Goal: Information Seeking & Learning: Check status

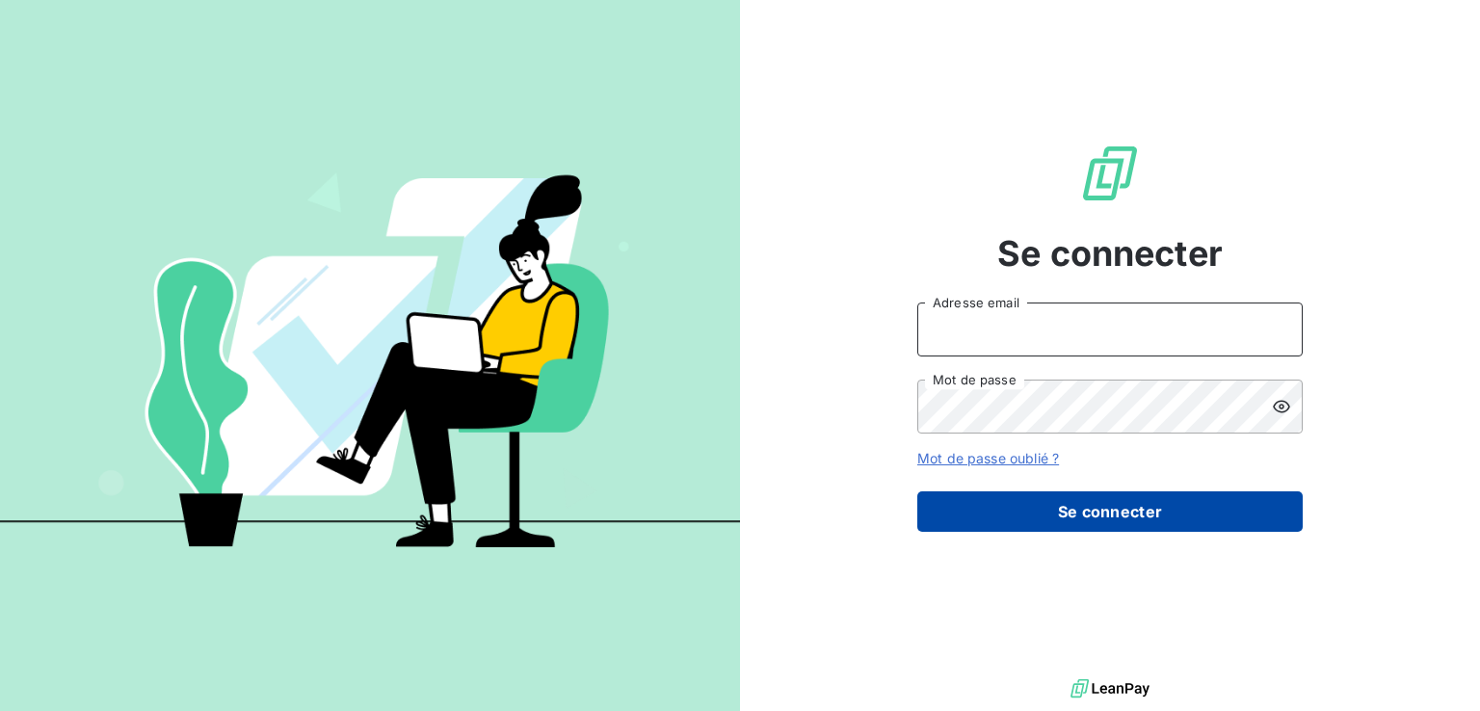
type input "[PERSON_NAME][EMAIL_ADDRESS][DOMAIN_NAME]"
click at [1060, 508] on button "Se connecter" at bounding box center [1109, 511] width 385 height 40
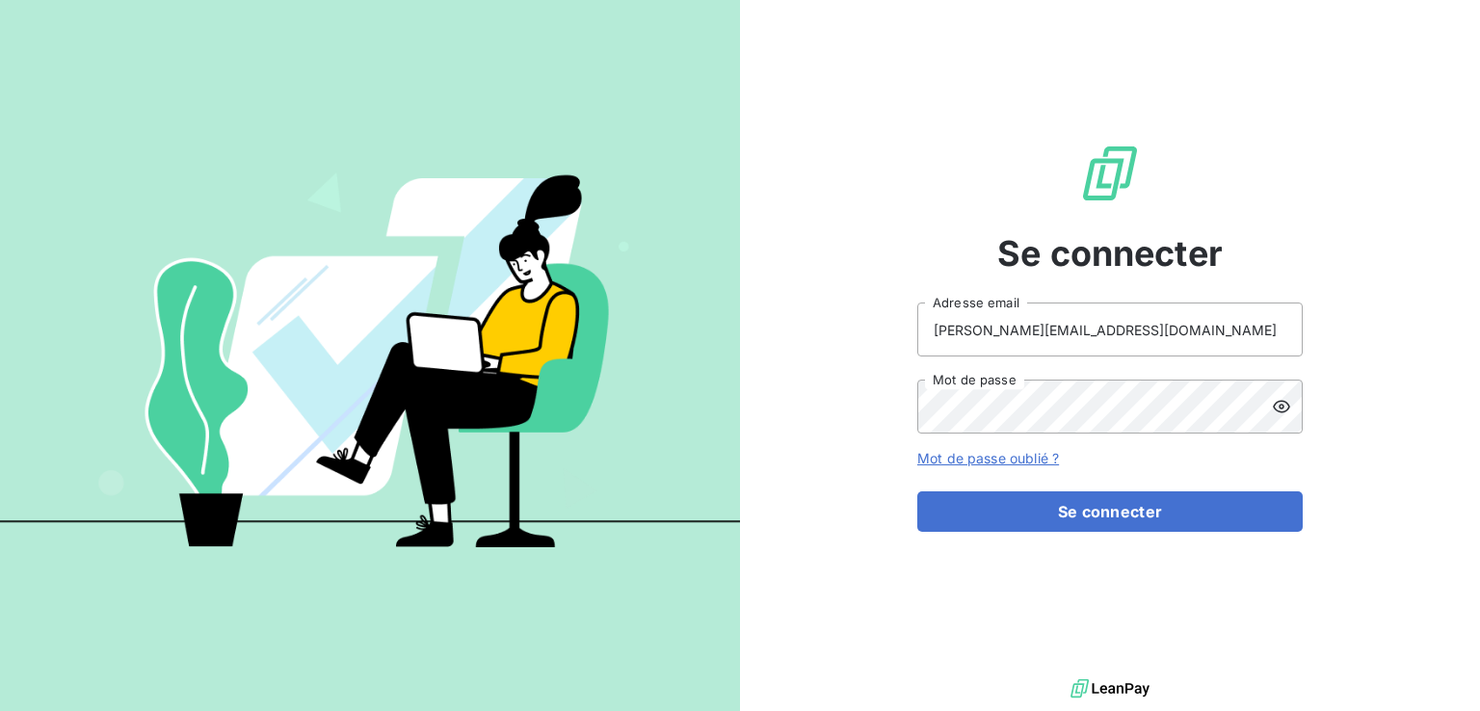
click at [1277, 406] on icon at bounding box center [1280, 406] width 19 height 19
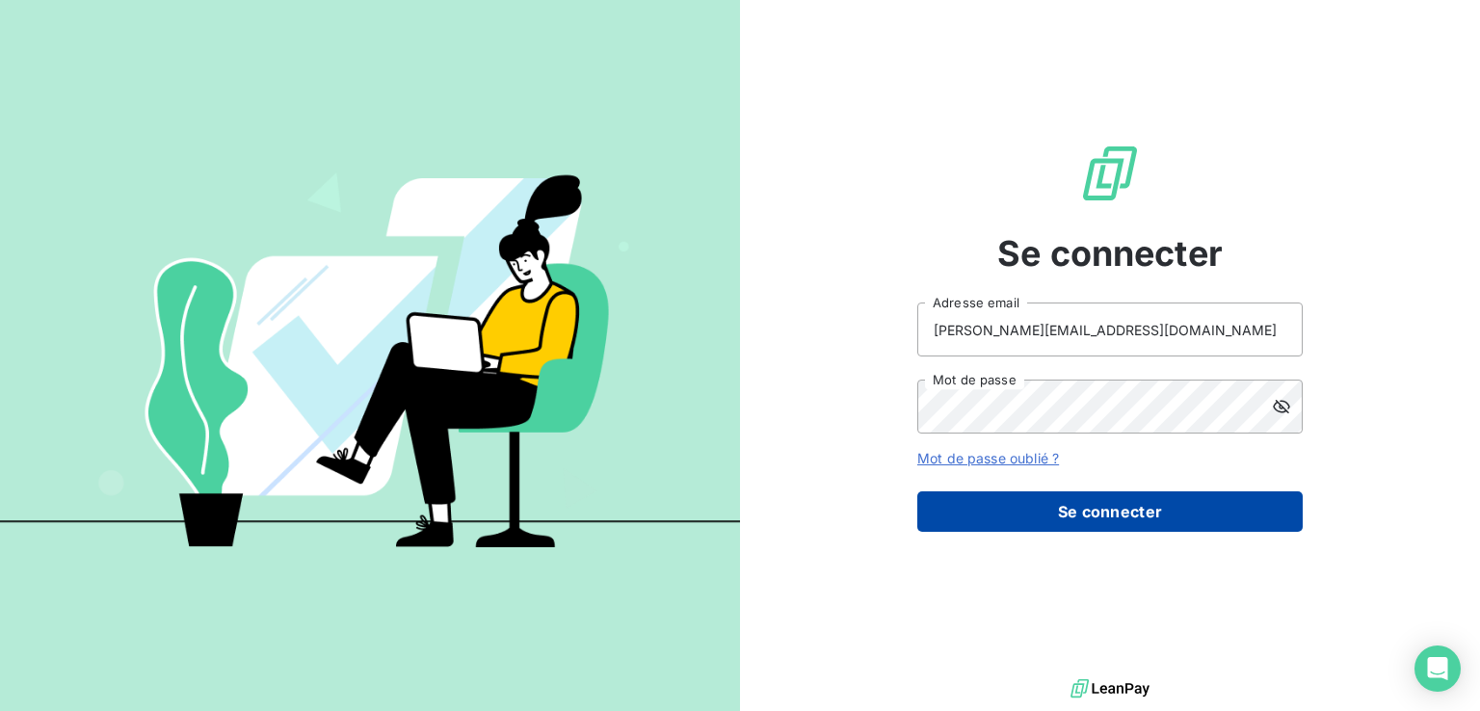
click at [1152, 510] on button "Se connecter" at bounding box center [1109, 511] width 385 height 40
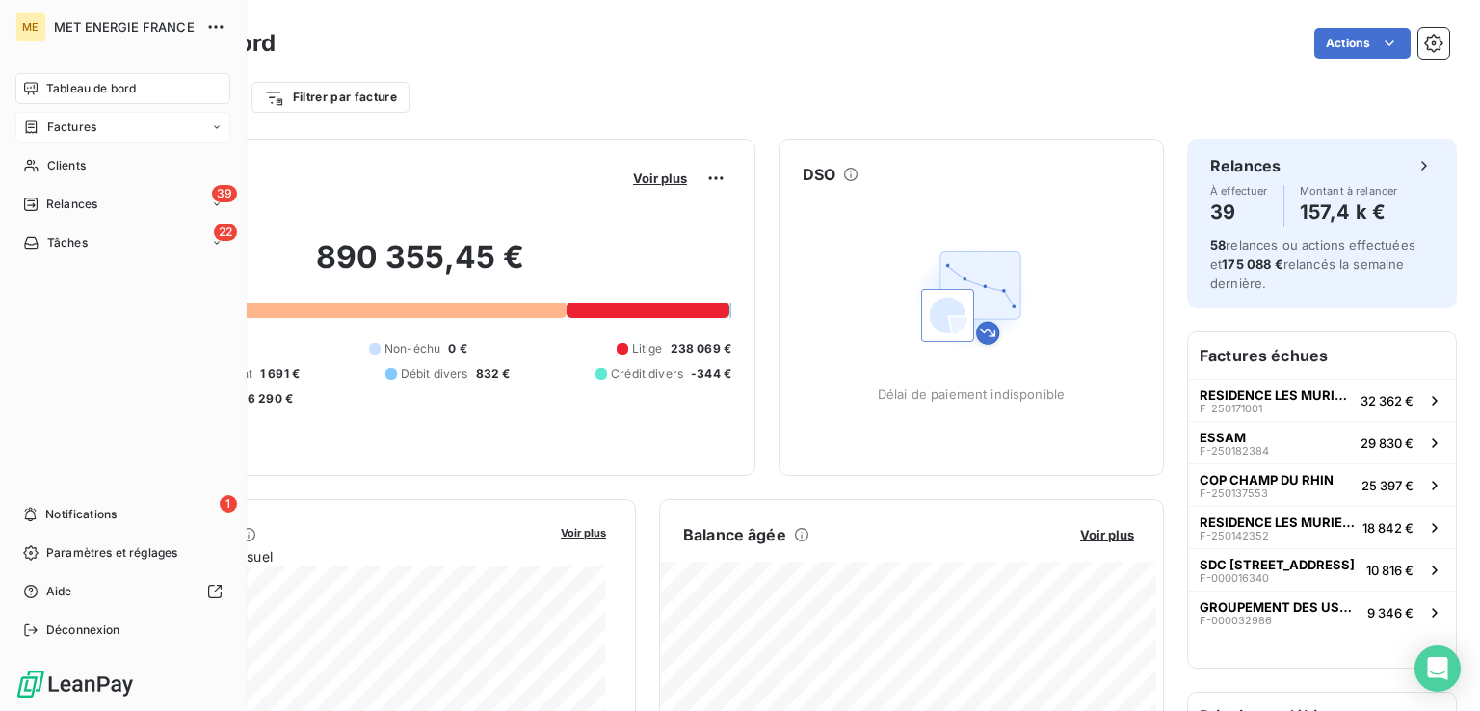
click at [77, 124] on span "Factures" at bounding box center [71, 126] width 49 height 17
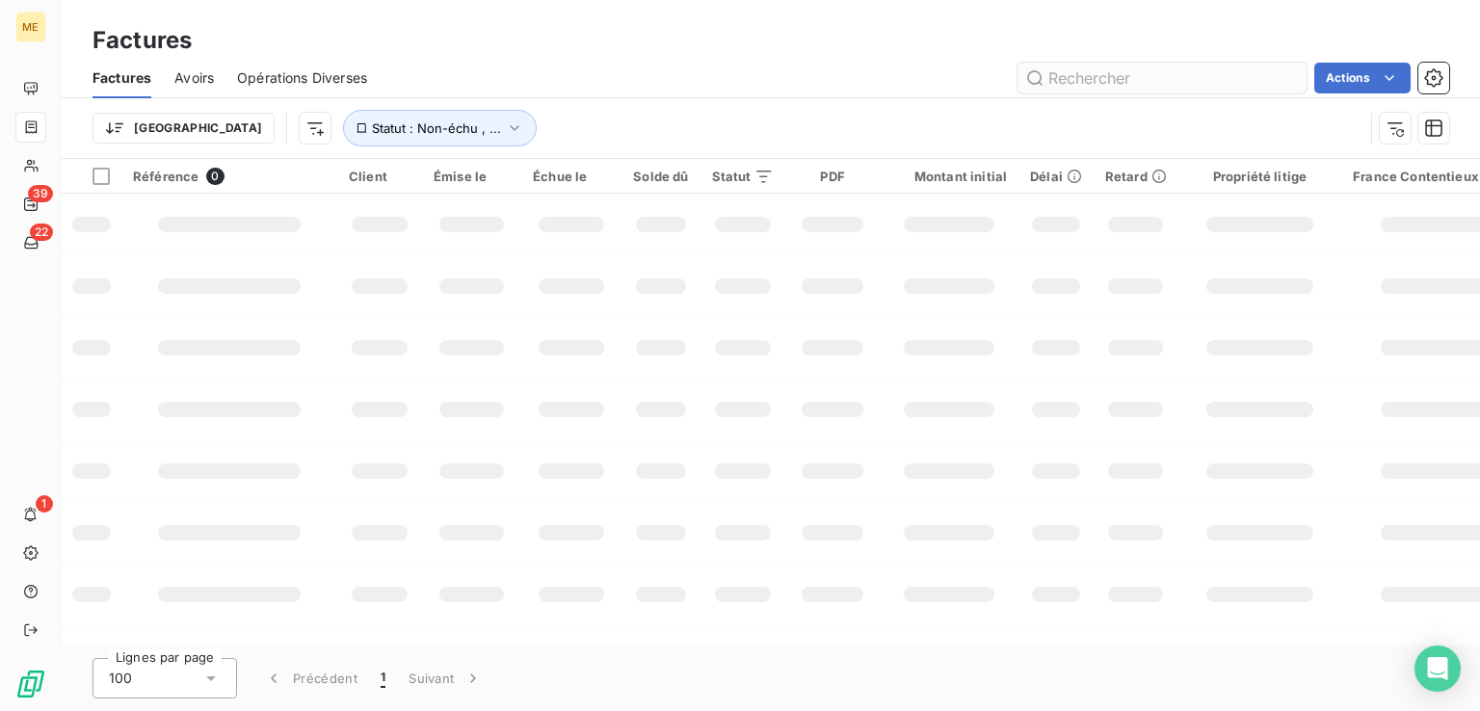
click at [1061, 78] on input "text" at bounding box center [1161, 78] width 289 height 31
type input "F-000099293"
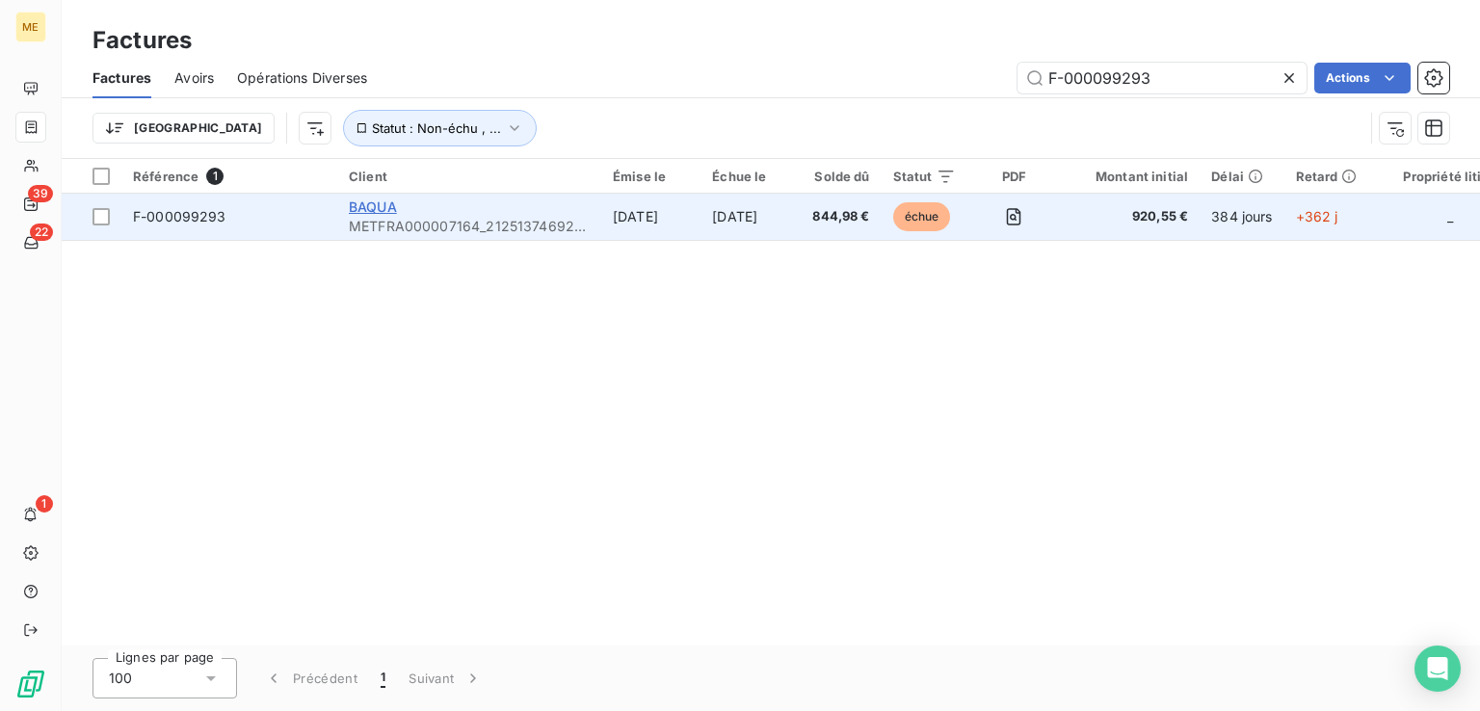
click at [378, 209] on span "BAQUA" at bounding box center [373, 206] width 48 height 16
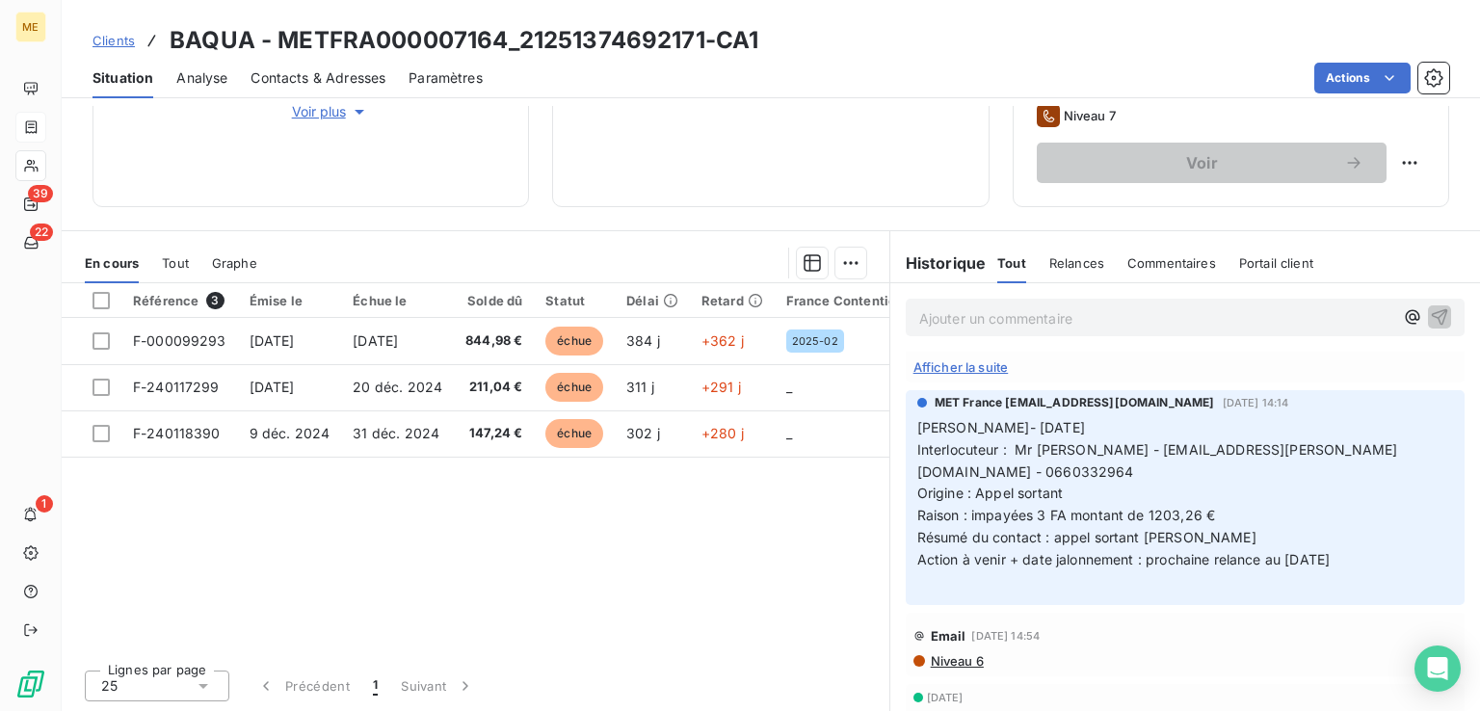
scroll to position [484, 0]
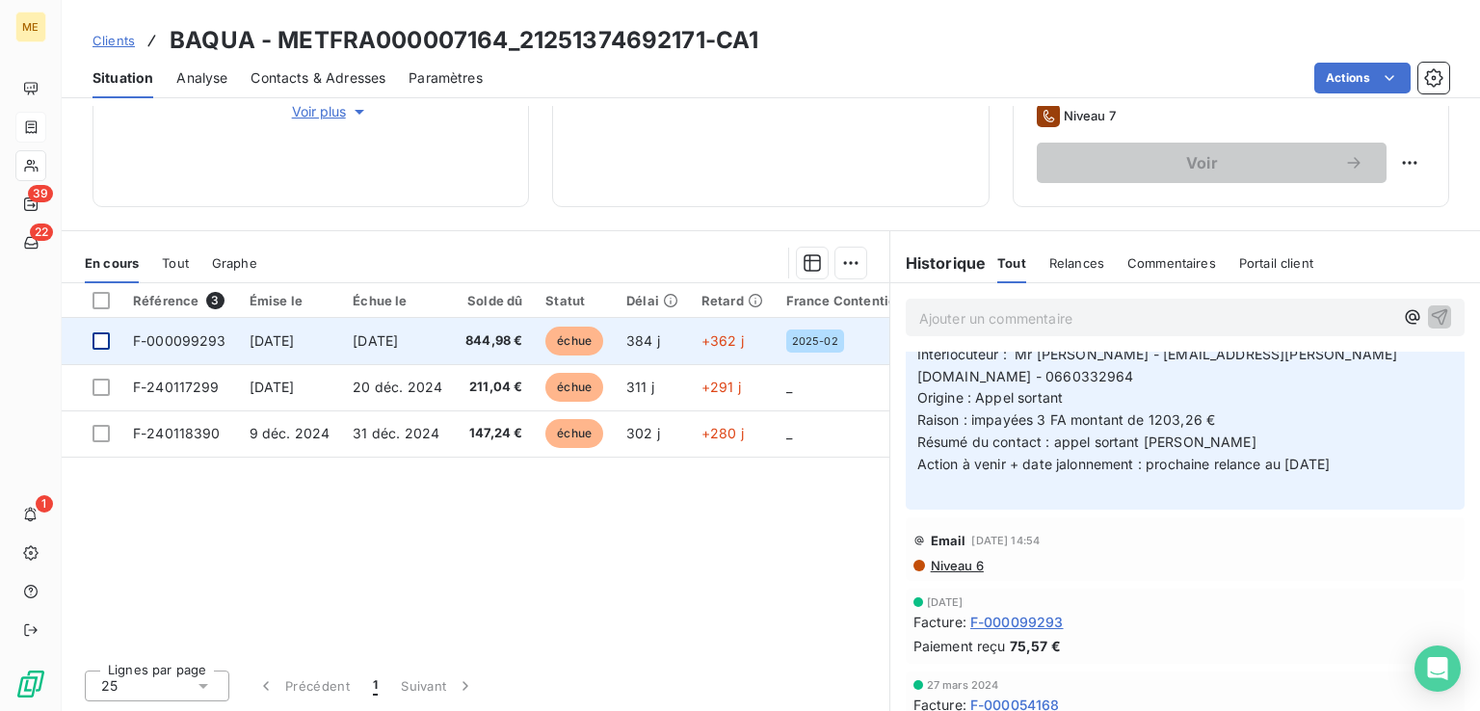
click at [107, 336] on div at bounding box center [100, 340] width 17 height 17
click at [490, 344] on span "844,98 €" at bounding box center [493, 340] width 57 height 19
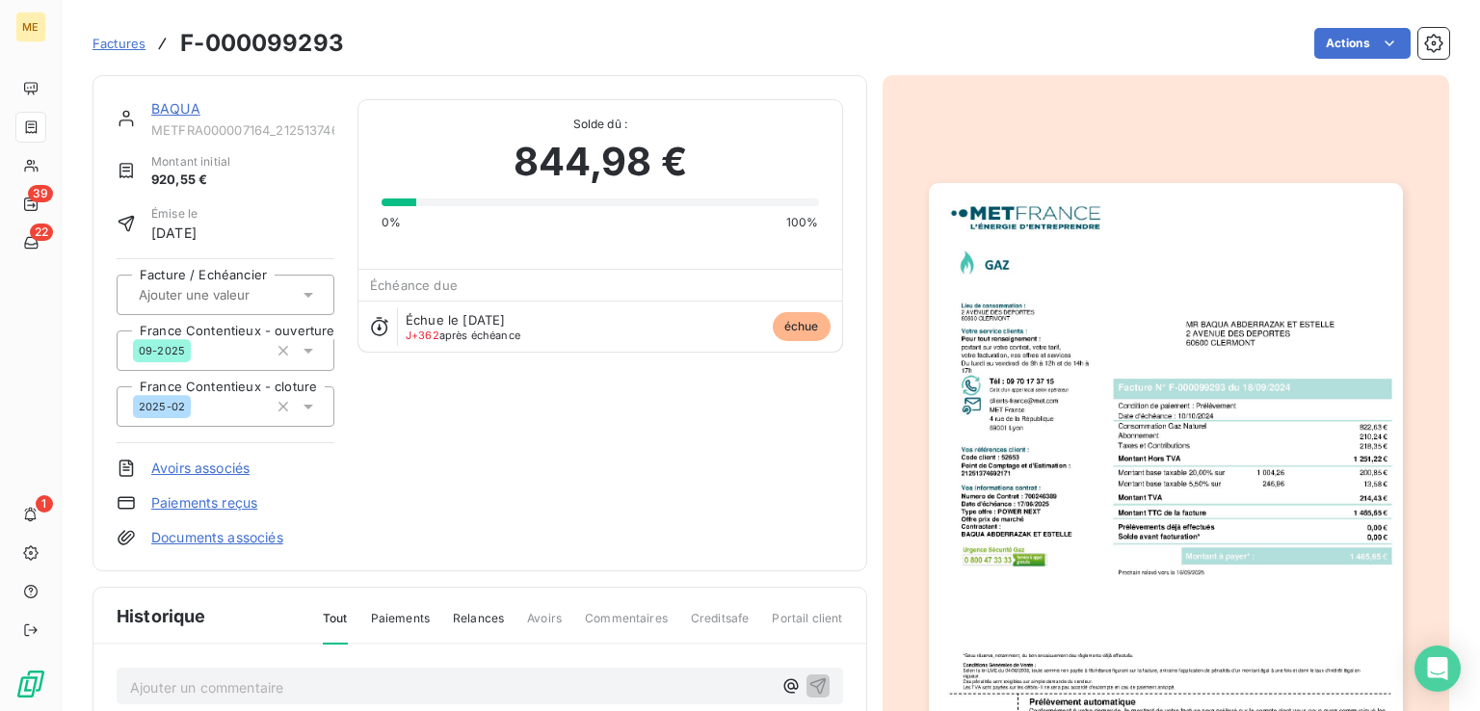
click at [1084, 333] on img "button" at bounding box center [1166, 517] width 474 height 669
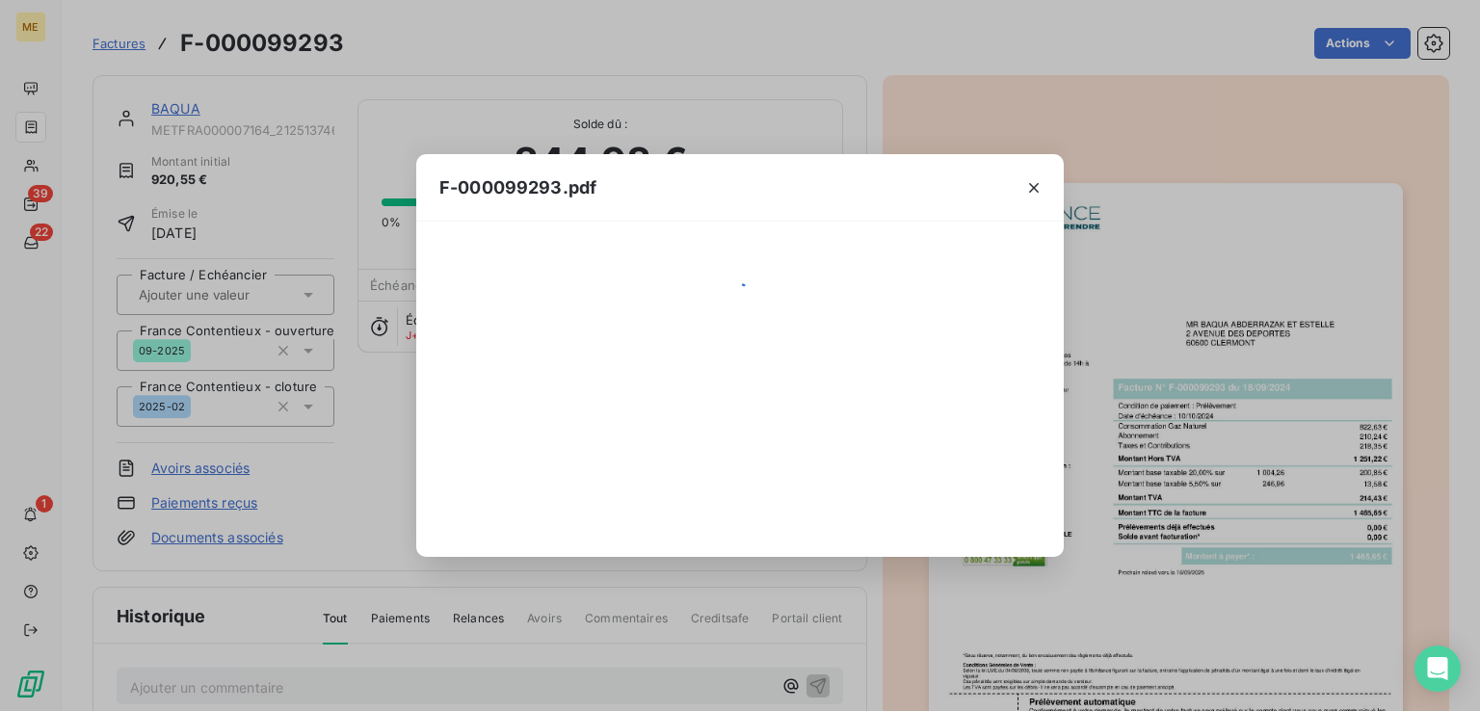
click at [1084, 333] on div "F-000099293.pdf" at bounding box center [740, 355] width 1480 height 711
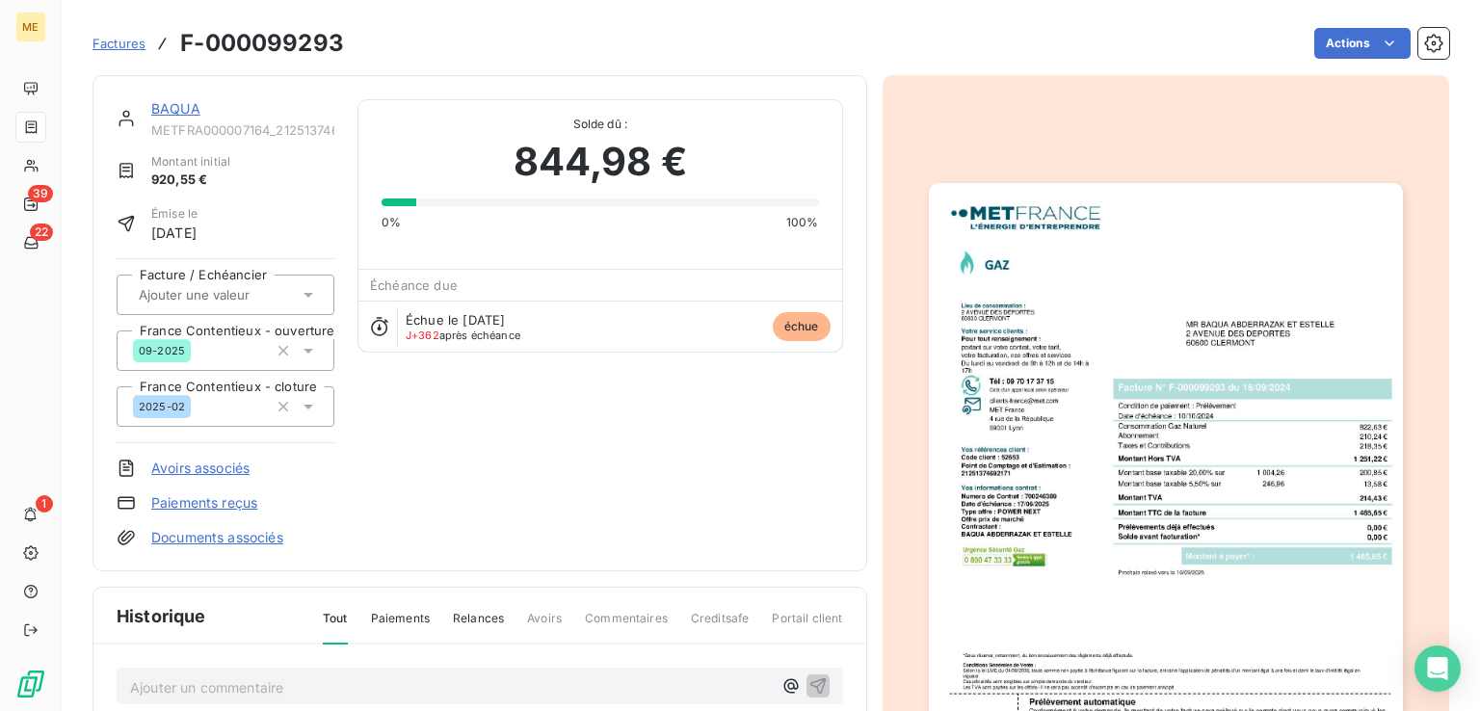
click at [1096, 315] on img "button" at bounding box center [1166, 517] width 474 height 669
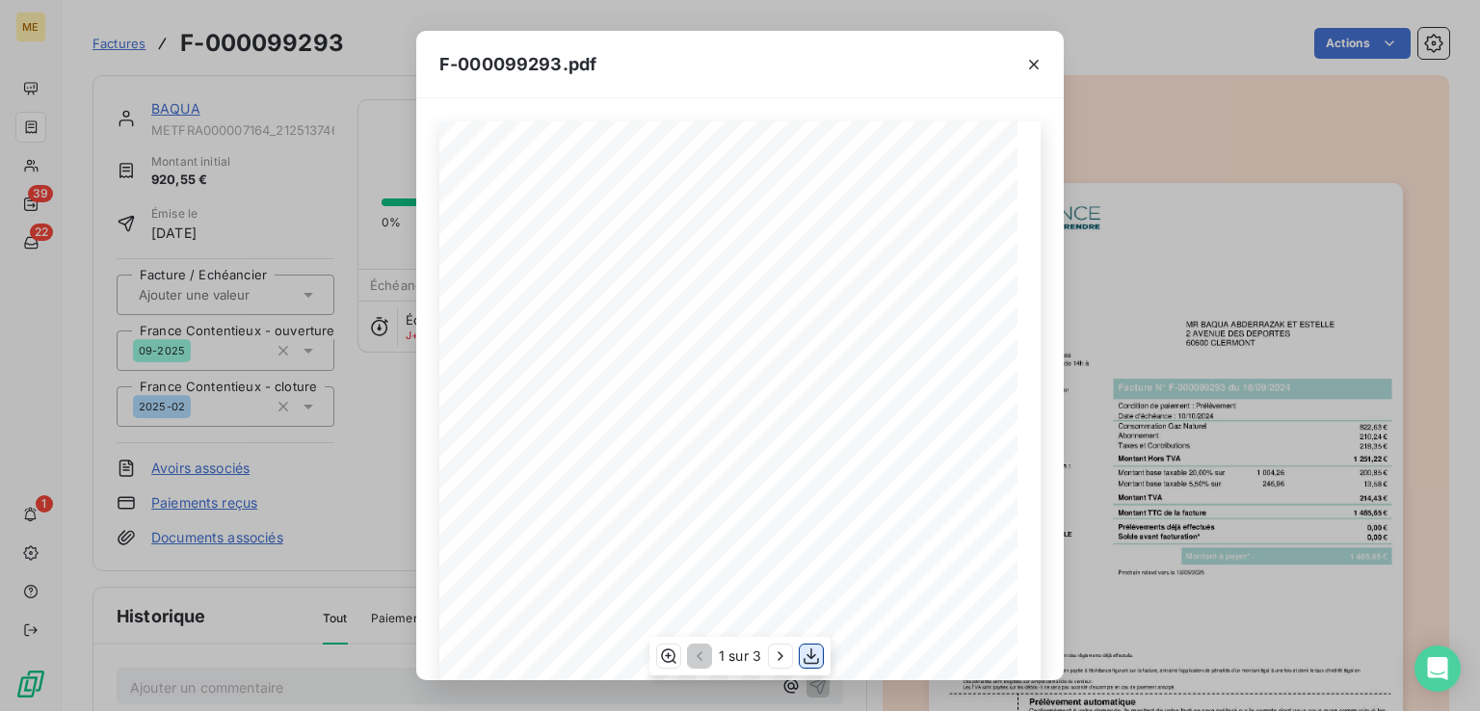
click at [813, 651] on icon "button" at bounding box center [810, 655] width 19 height 19
click at [807, 656] on icon "button" at bounding box center [810, 655] width 19 height 19
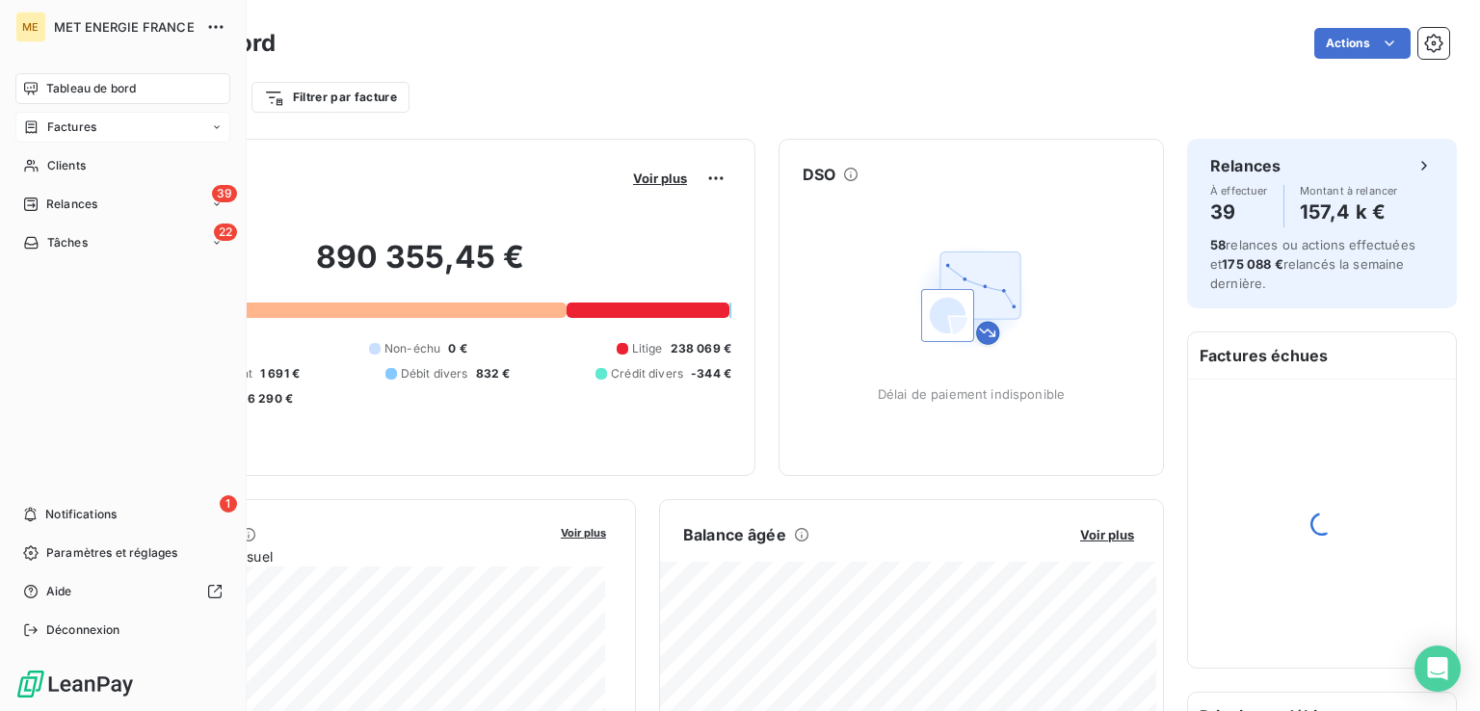
click at [92, 127] on span "Factures" at bounding box center [71, 126] width 49 height 17
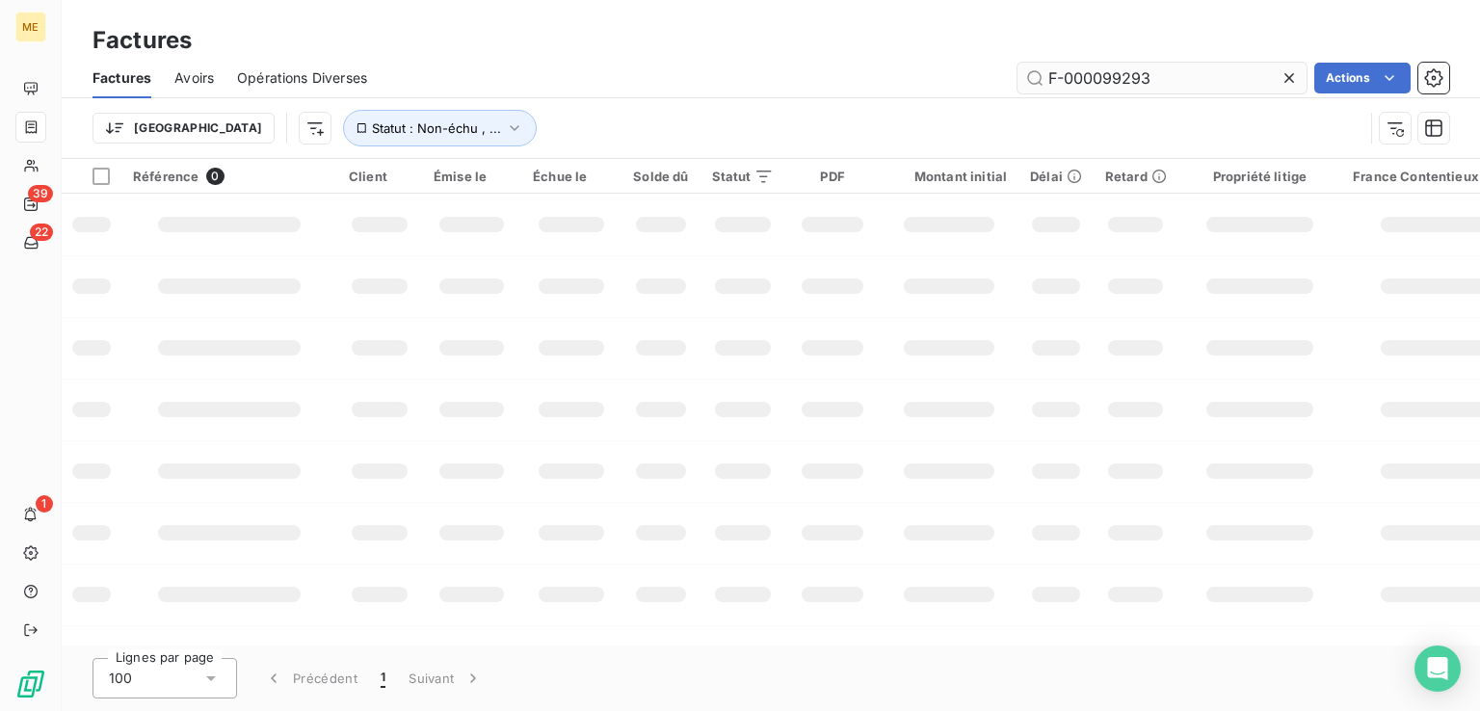
click at [1168, 81] on input "F-000099293" at bounding box center [1161, 78] width 289 height 31
drag, startPoint x: 1168, startPoint y: 81, endPoint x: 1036, endPoint y: 70, distance: 132.4
click at [1036, 70] on input "F-000099293" at bounding box center [1161, 78] width 289 height 31
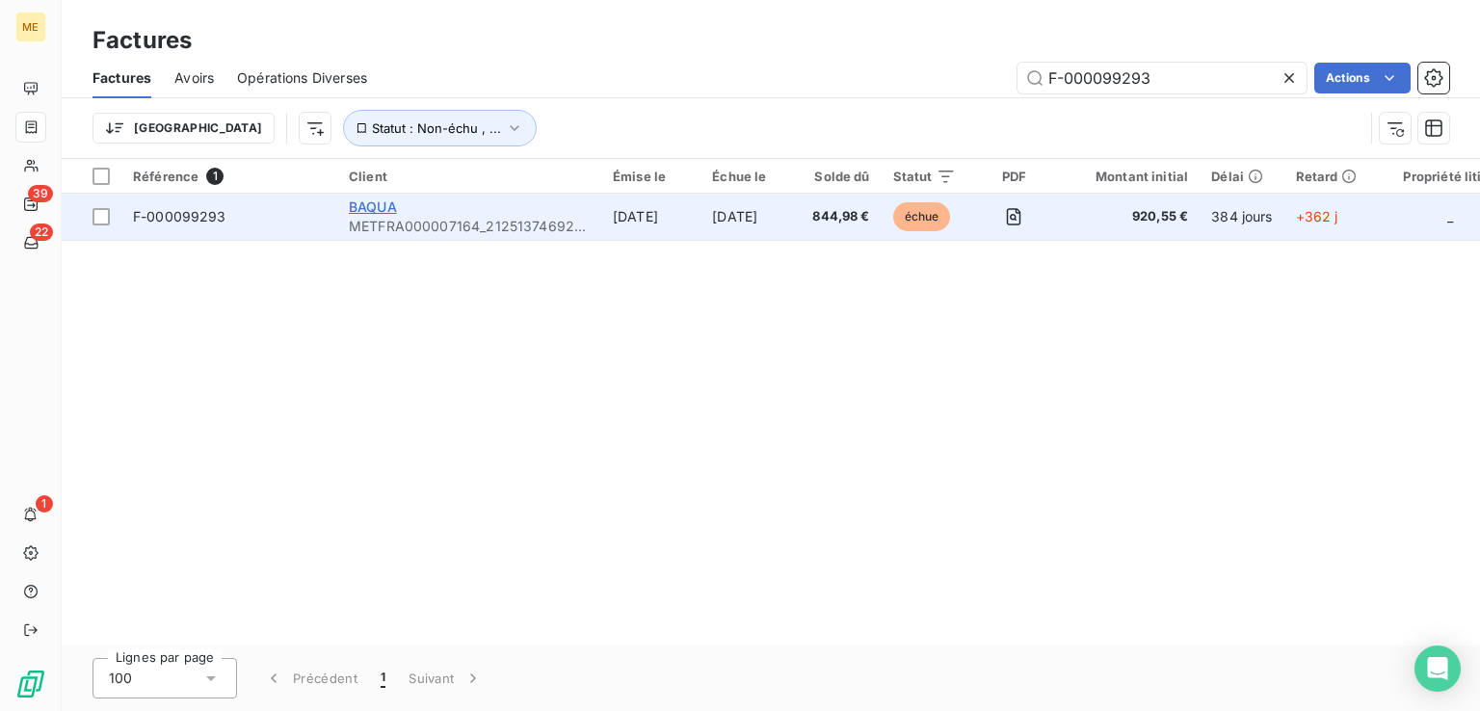
click at [358, 211] on span "BAQUA" at bounding box center [373, 206] width 48 height 16
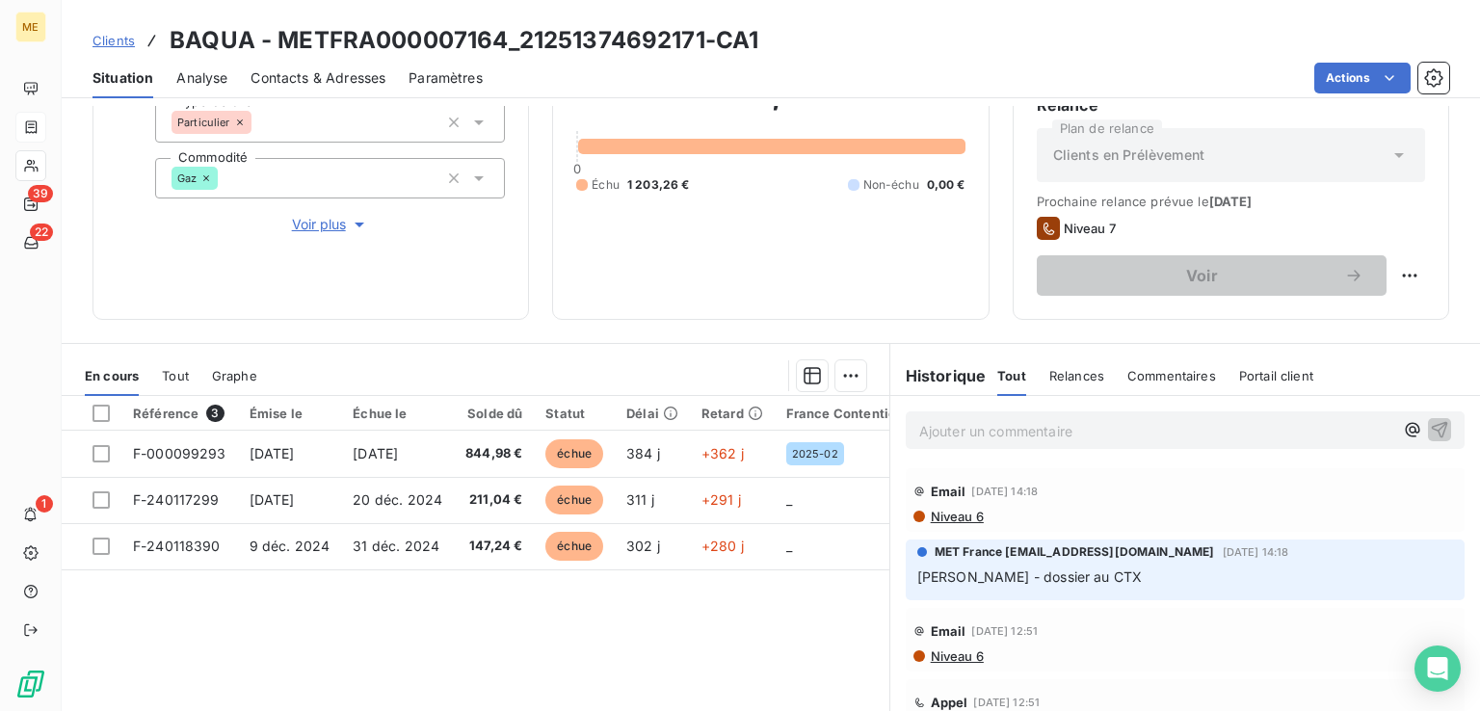
scroll to position [289, 0]
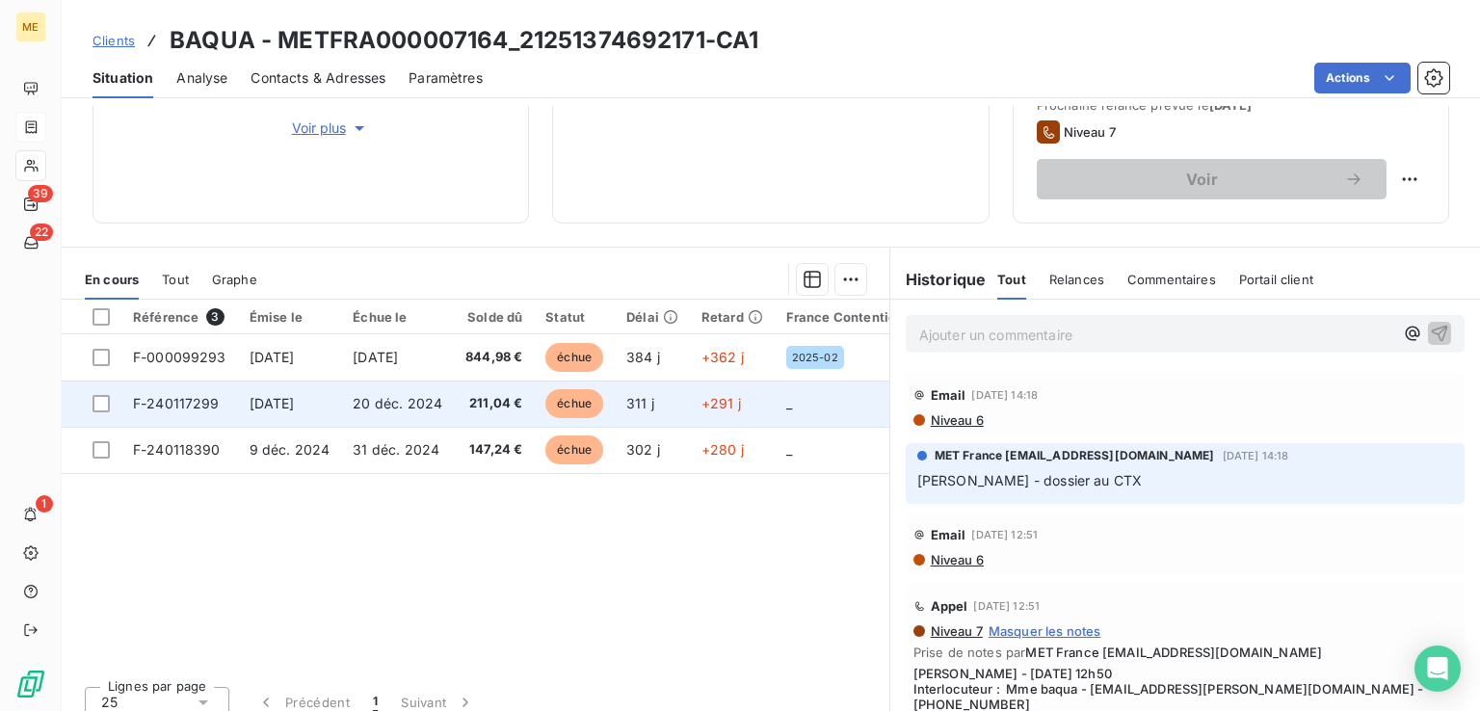
click at [567, 401] on span "échue" at bounding box center [574, 403] width 58 height 29
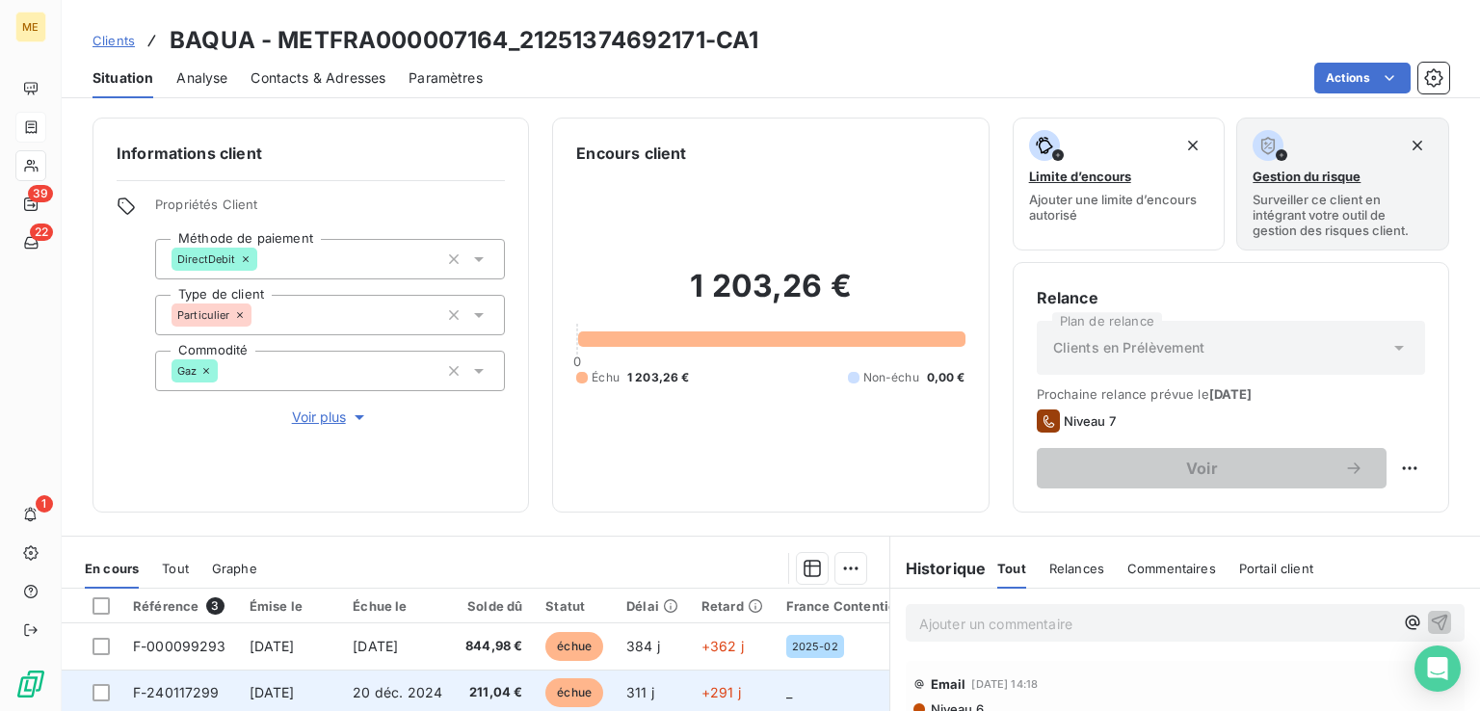
scroll to position [193, 0]
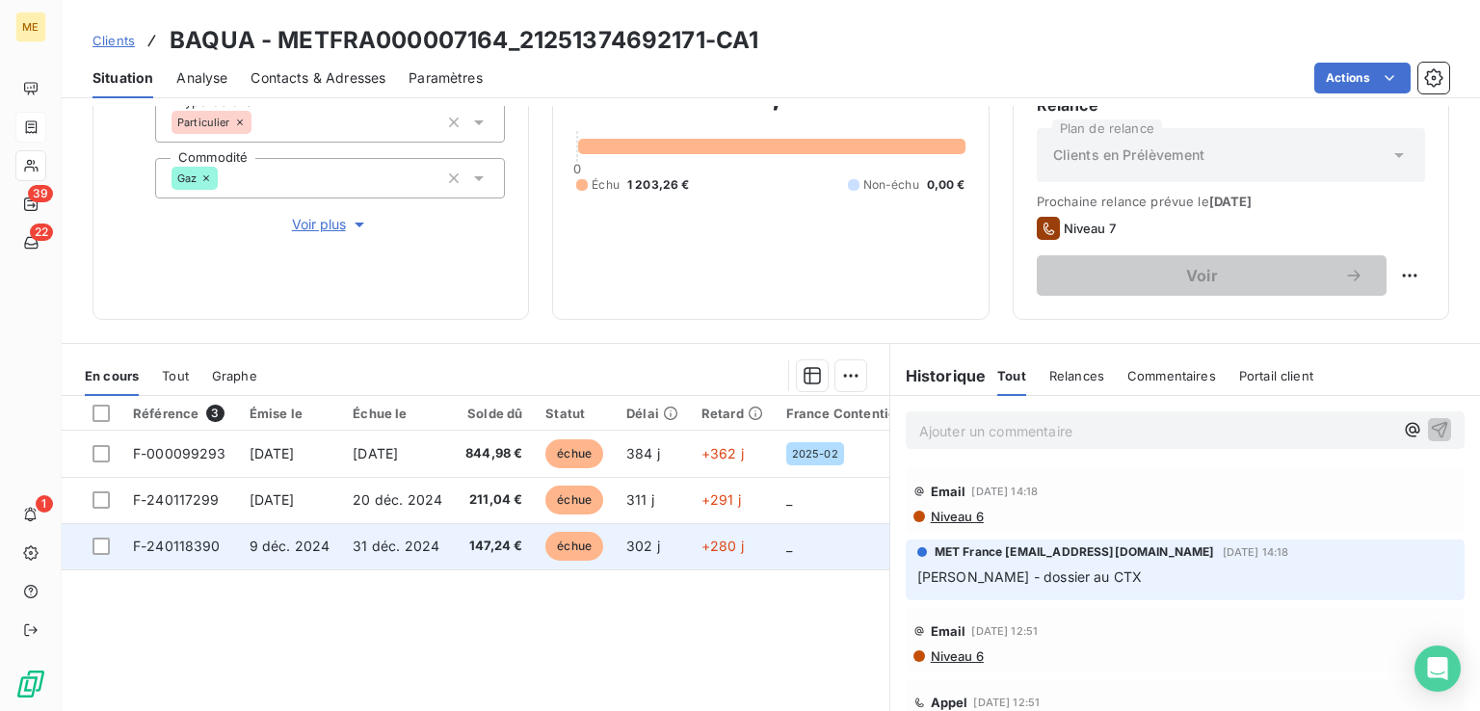
click at [563, 540] on span "échue" at bounding box center [574, 546] width 58 height 29
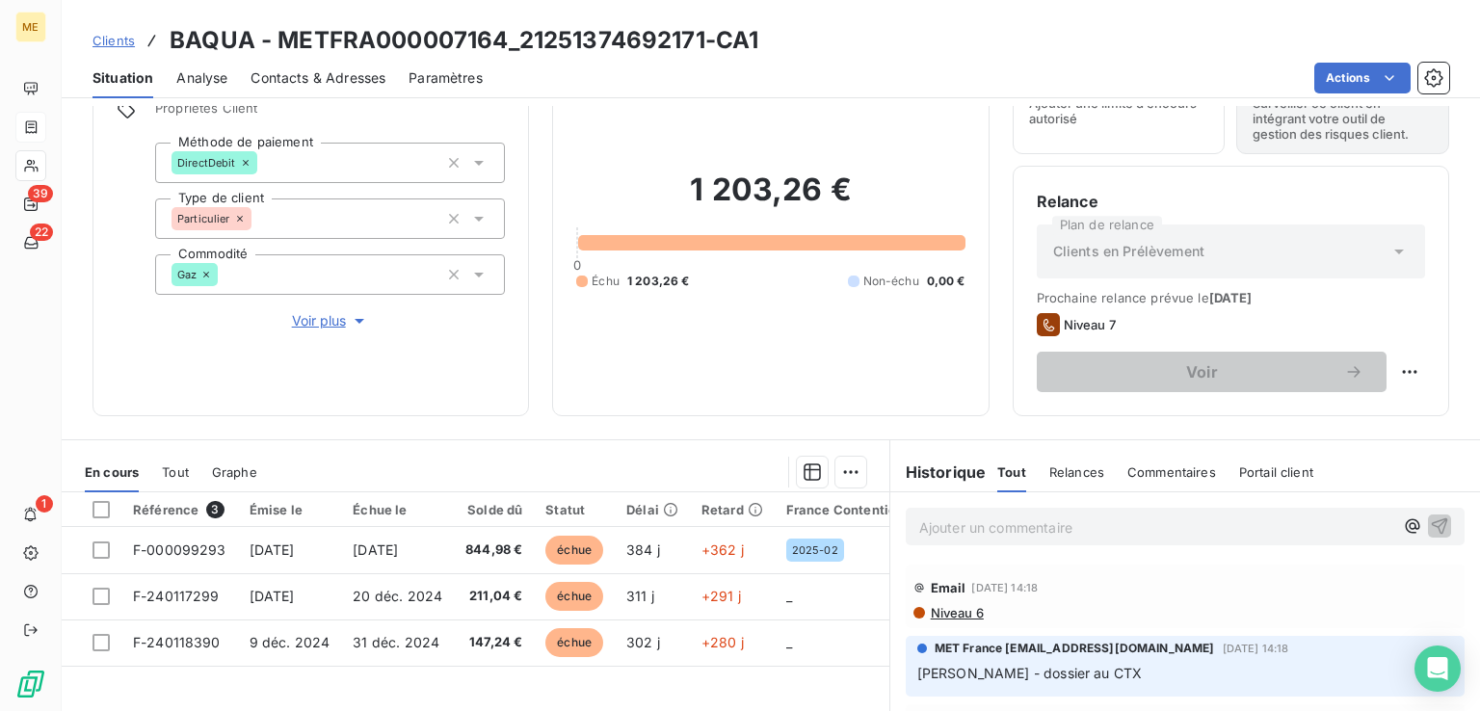
scroll to position [193, 0]
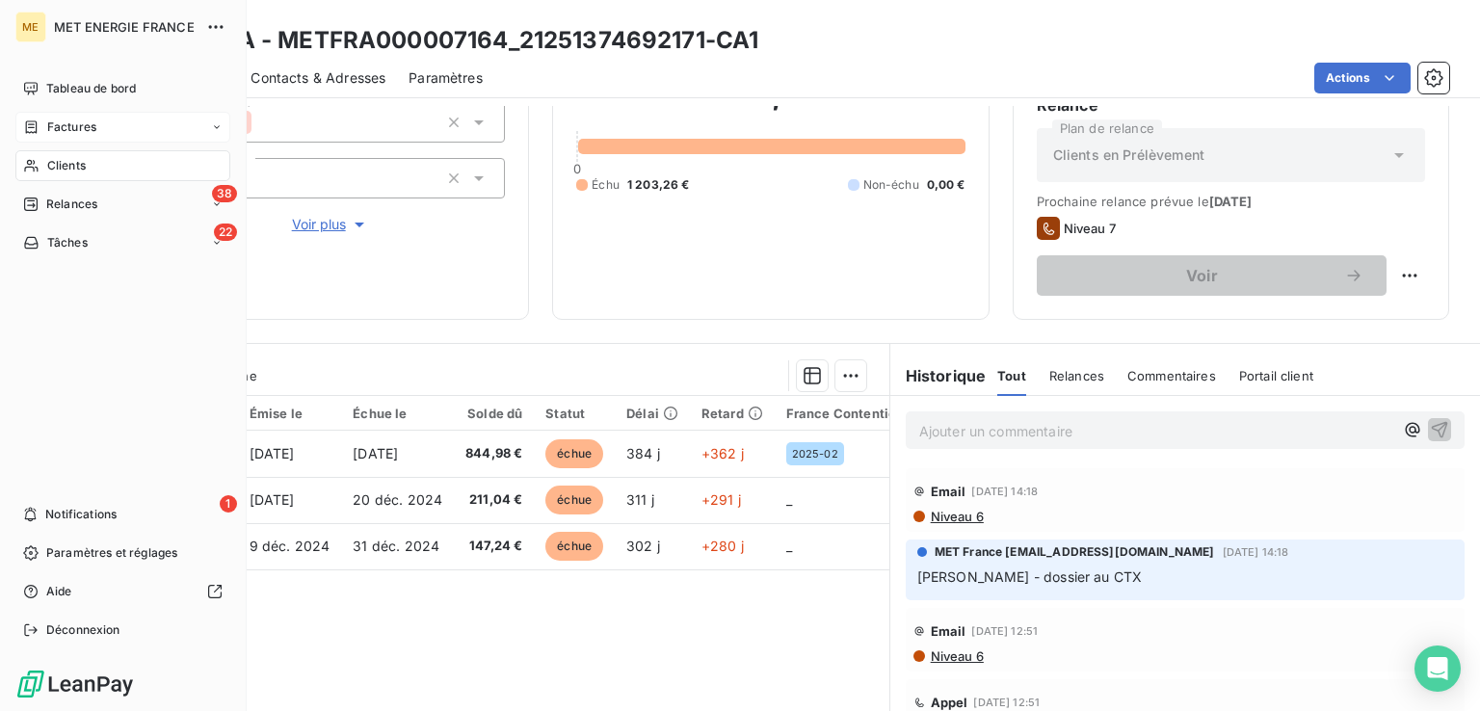
click at [50, 126] on span "Factures" at bounding box center [71, 126] width 49 height 17
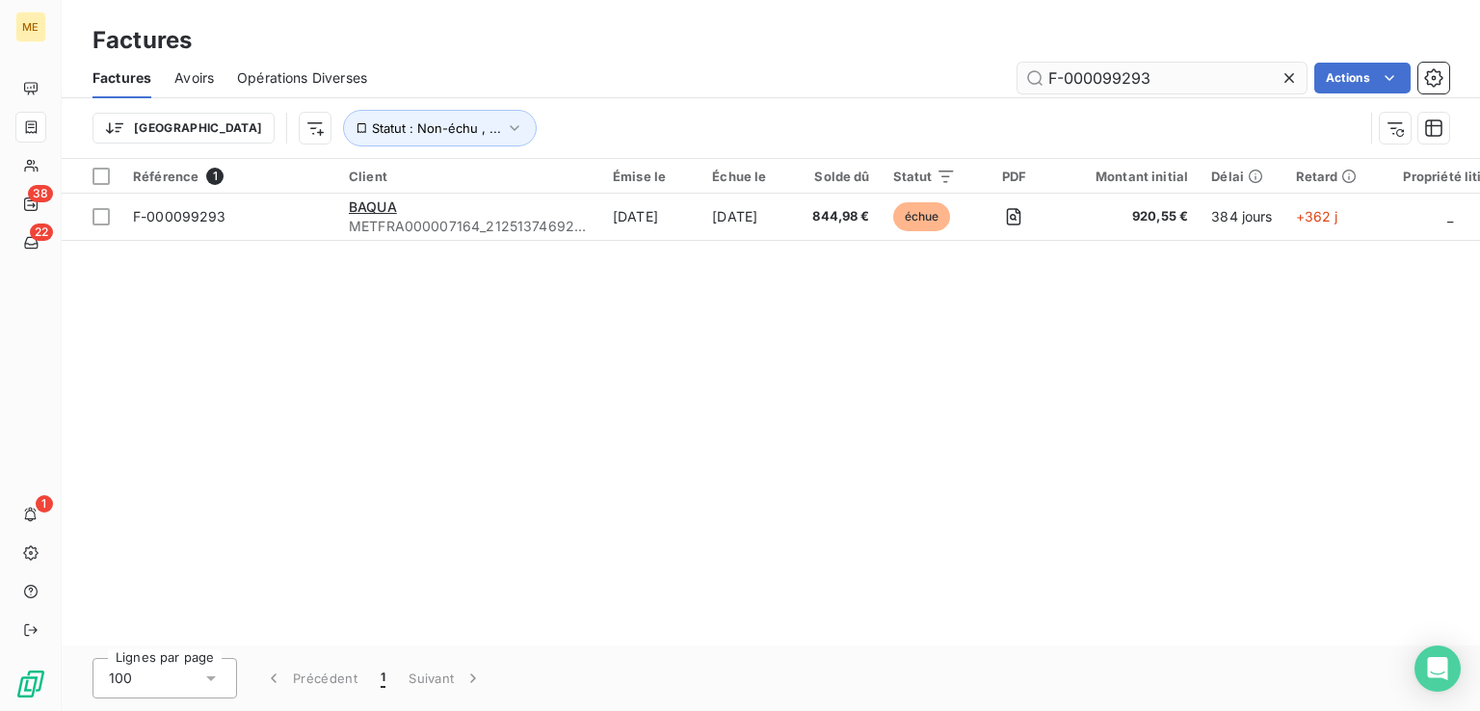
click at [1079, 77] on input "F-000099293" at bounding box center [1161, 78] width 289 height 31
click at [1079, 76] on input "F-000099293" at bounding box center [1161, 78] width 289 height 31
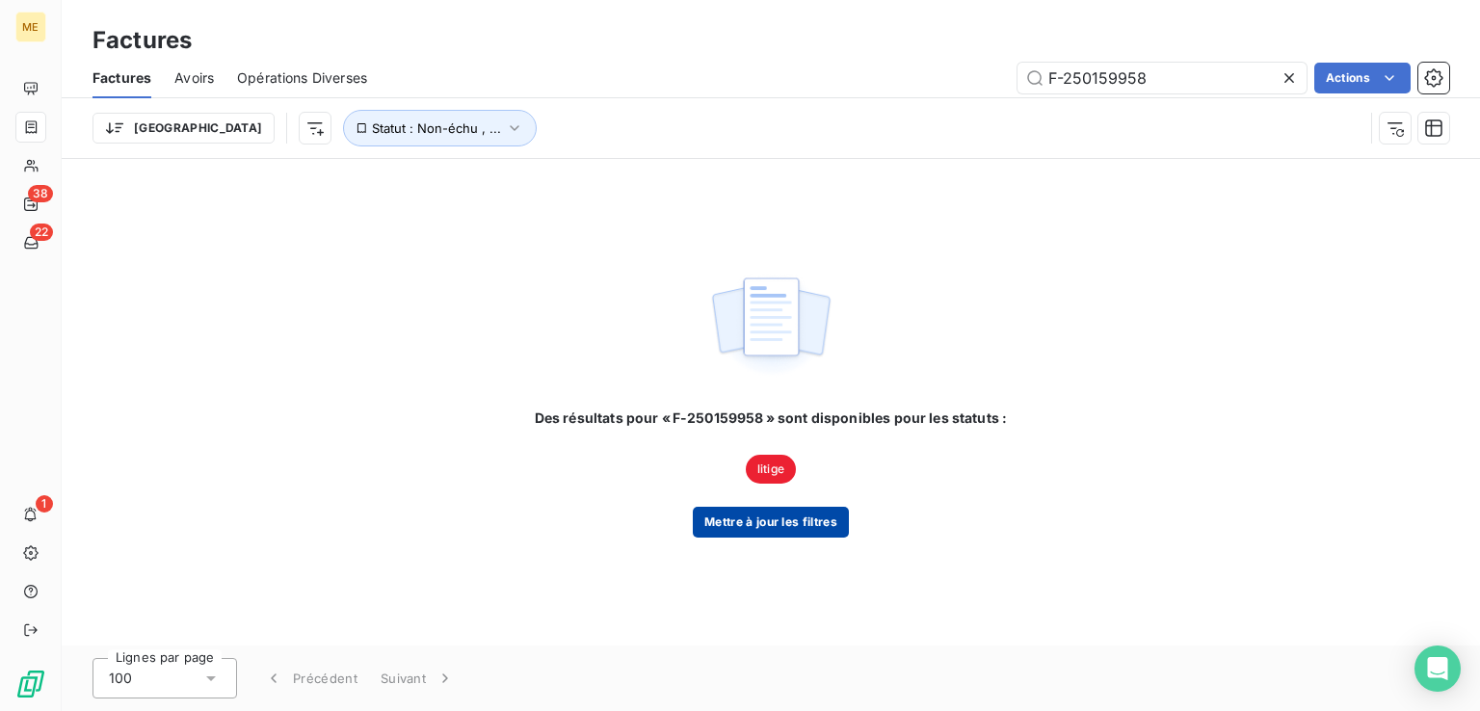
type input "F-250159958"
click at [771, 521] on button "Mettre à jour les filtres" at bounding box center [771, 522] width 156 height 31
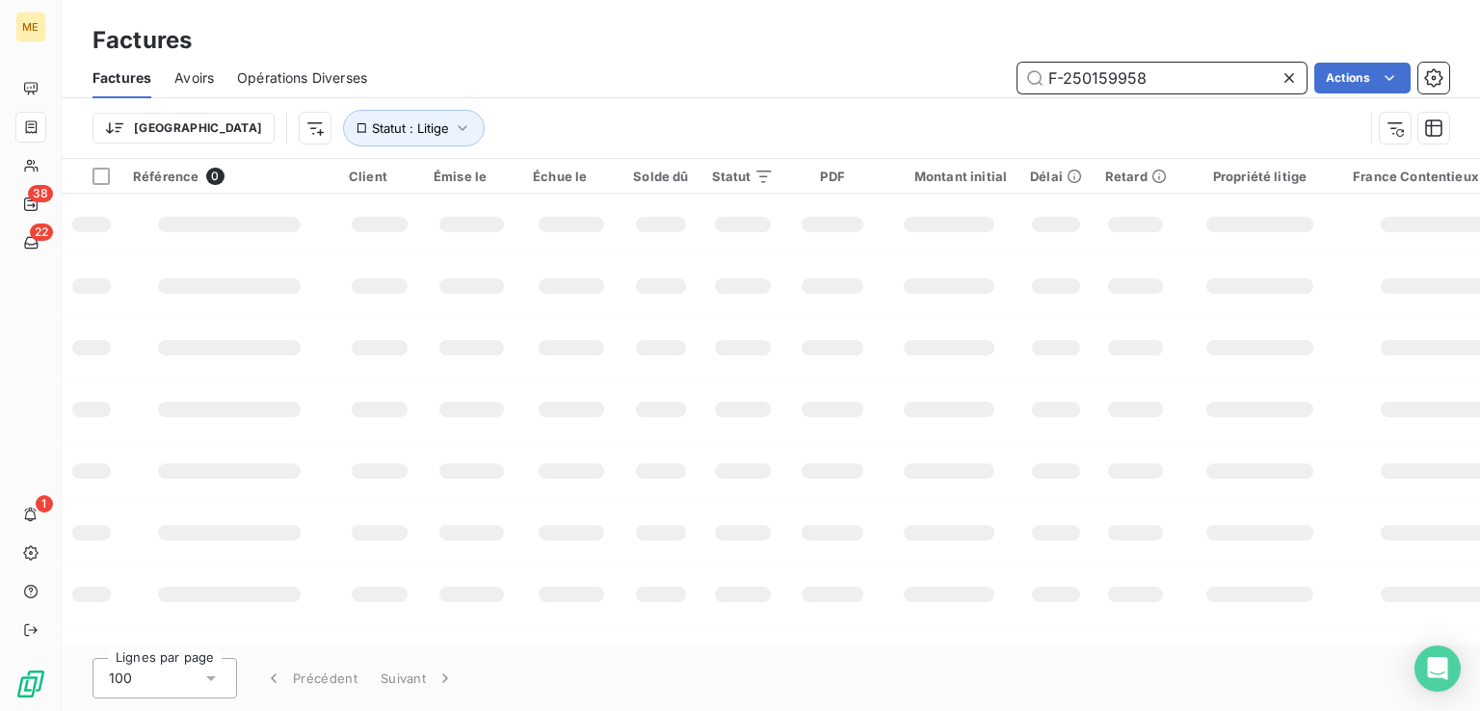
click at [1094, 74] on input "F-250159958" at bounding box center [1161, 78] width 289 height 31
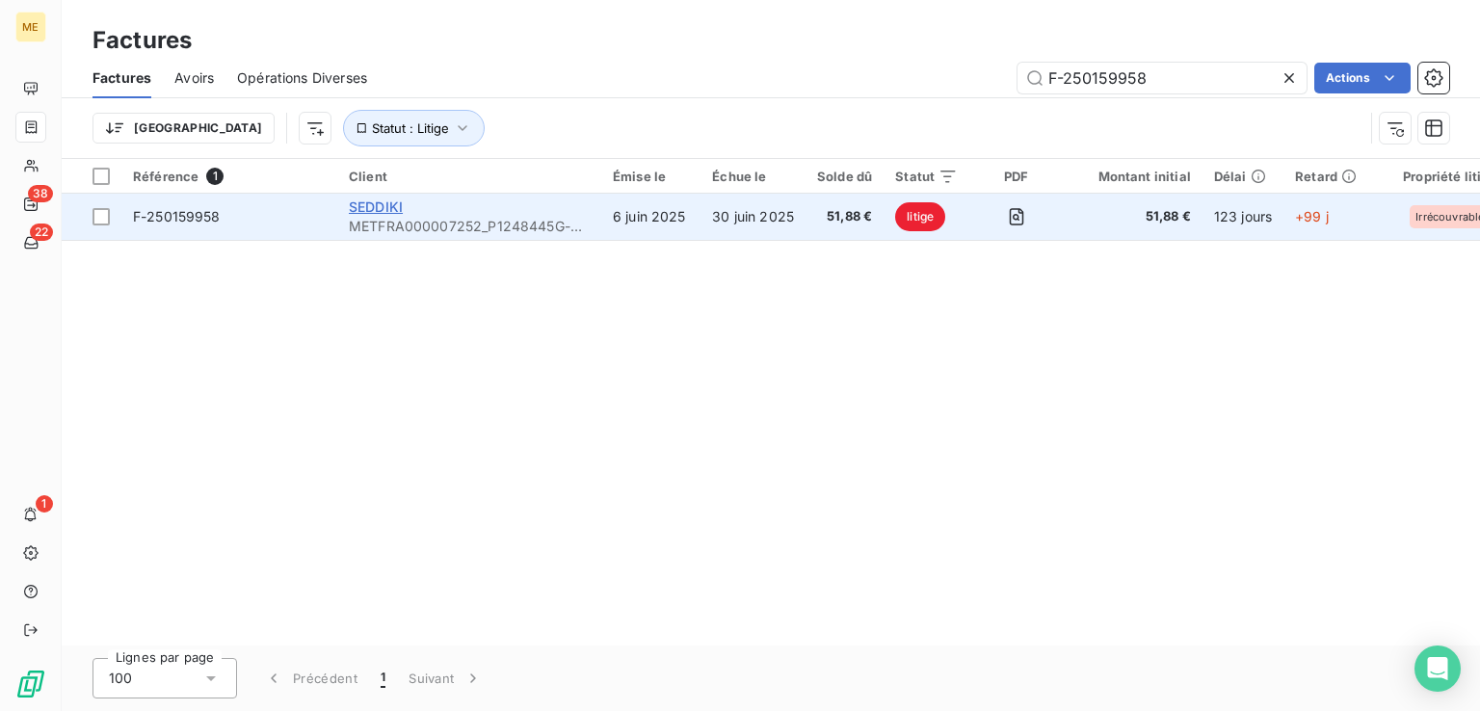
click at [402, 205] on span "SEDDIKI" at bounding box center [376, 206] width 54 height 16
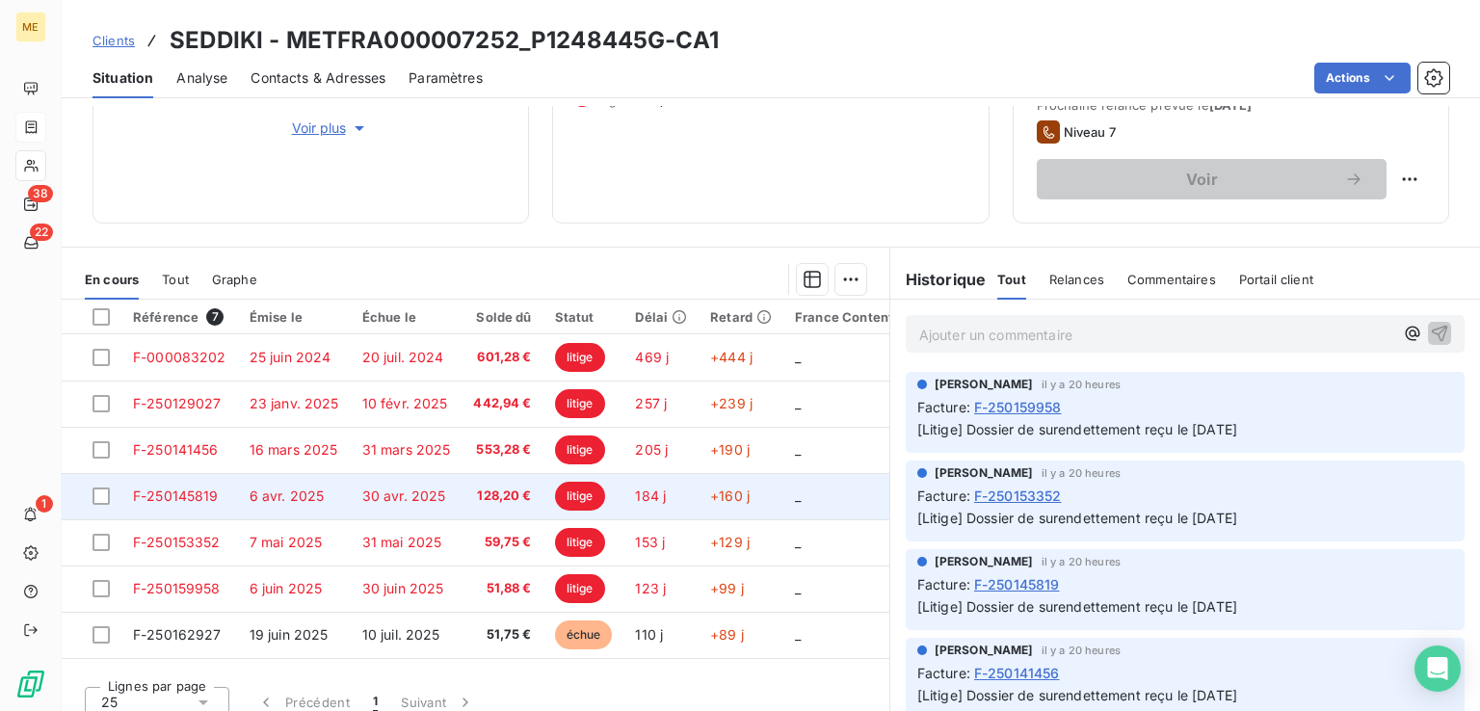
scroll to position [305, 0]
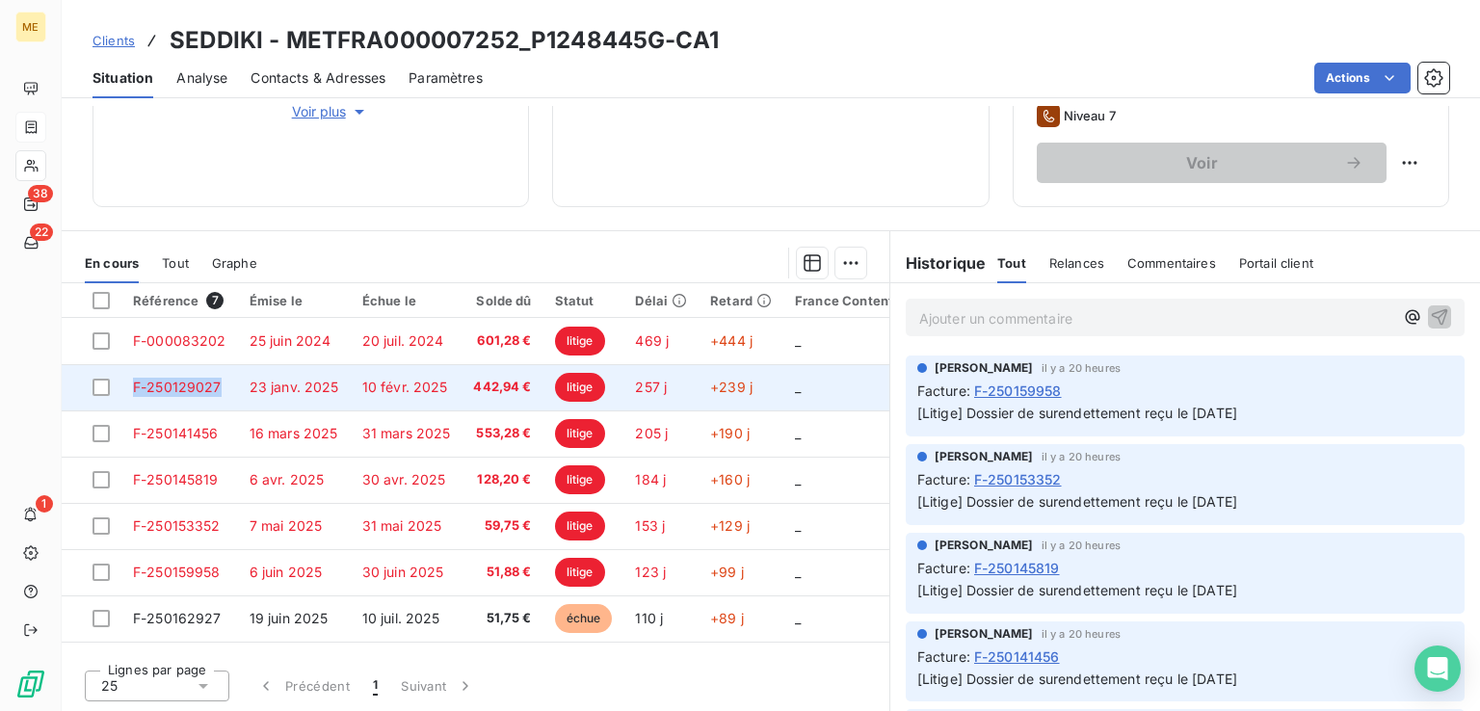
drag, startPoint x: 221, startPoint y: 382, endPoint x: 127, endPoint y: 381, distance: 93.4
click at [127, 381] on td "F-250129027" at bounding box center [179, 387] width 117 height 46
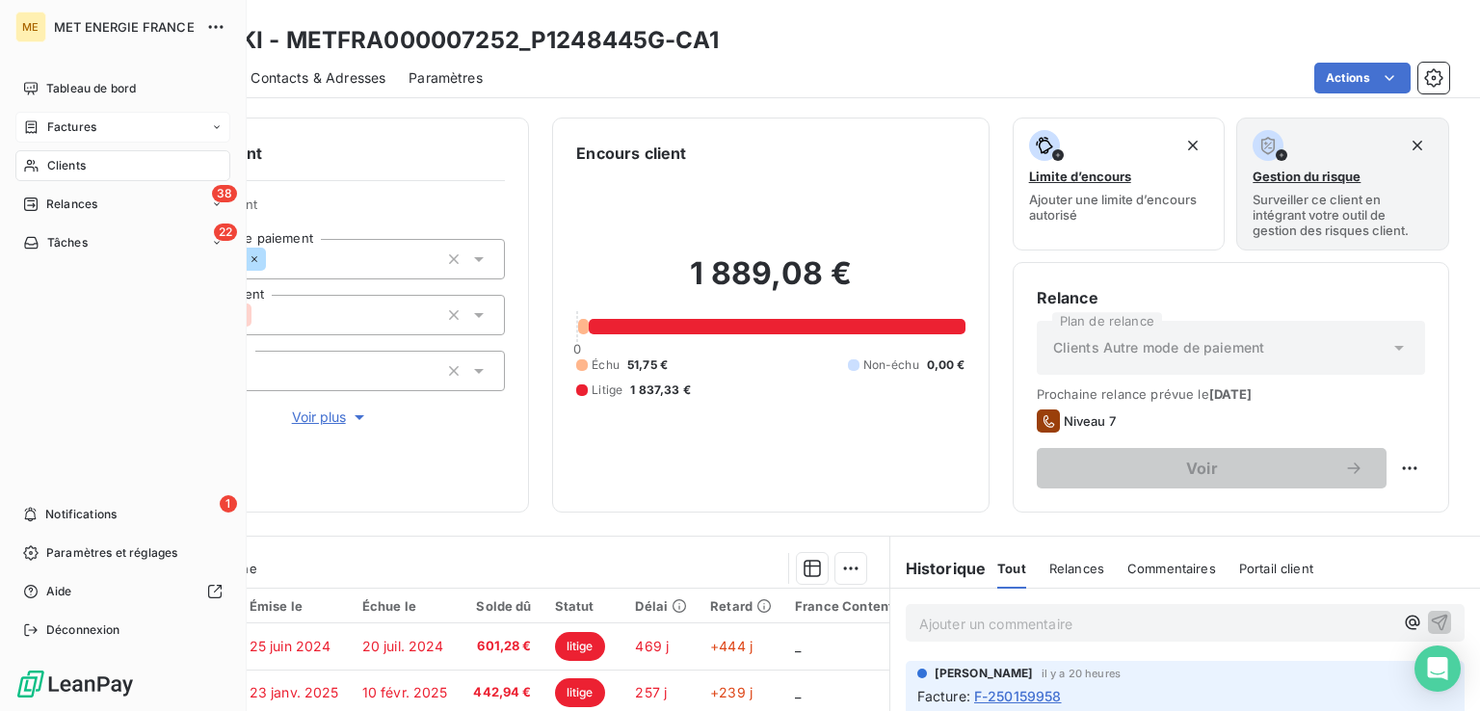
click at [39, 126] on div "Factures" at bounding box center [59, 126] width 73 height 17
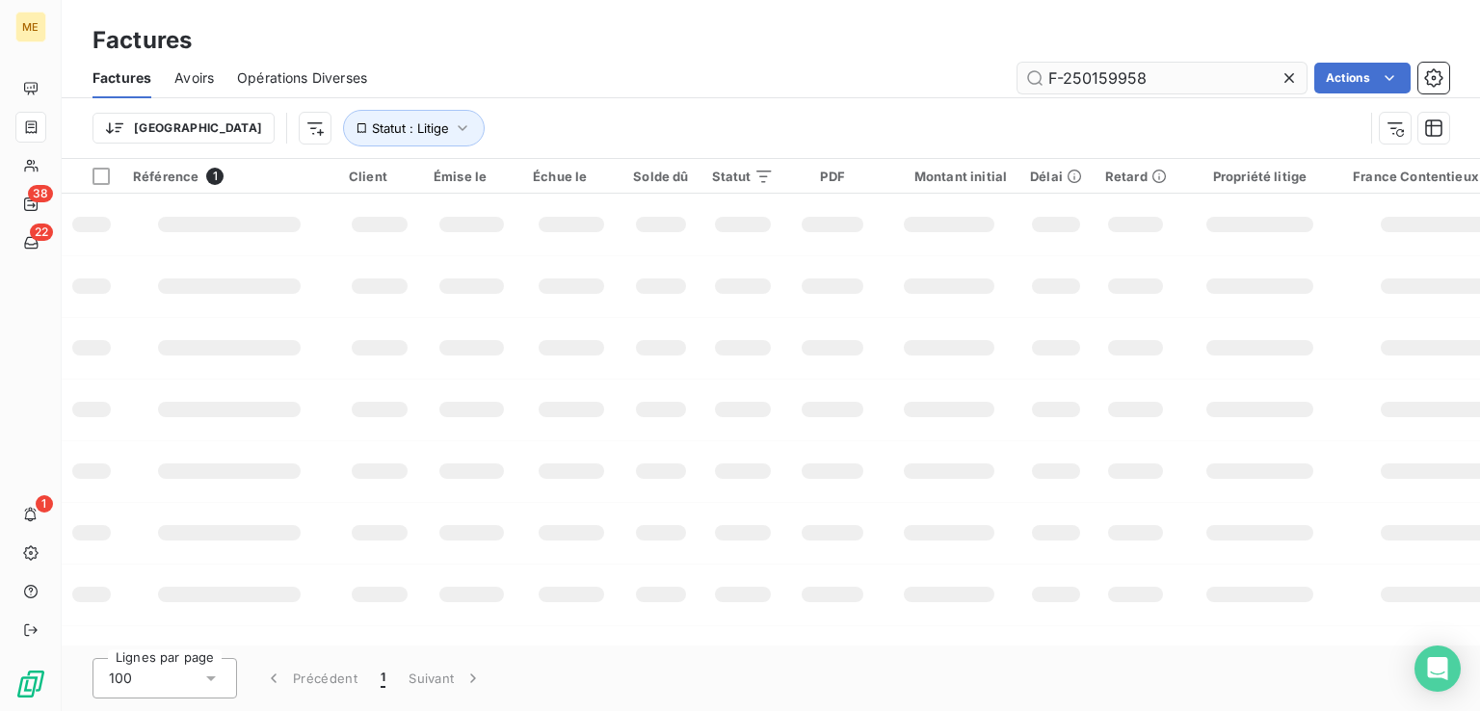
click at [1088, 80] on input "F-250159958" at bounding box center [1161, 78] width 289 height 31
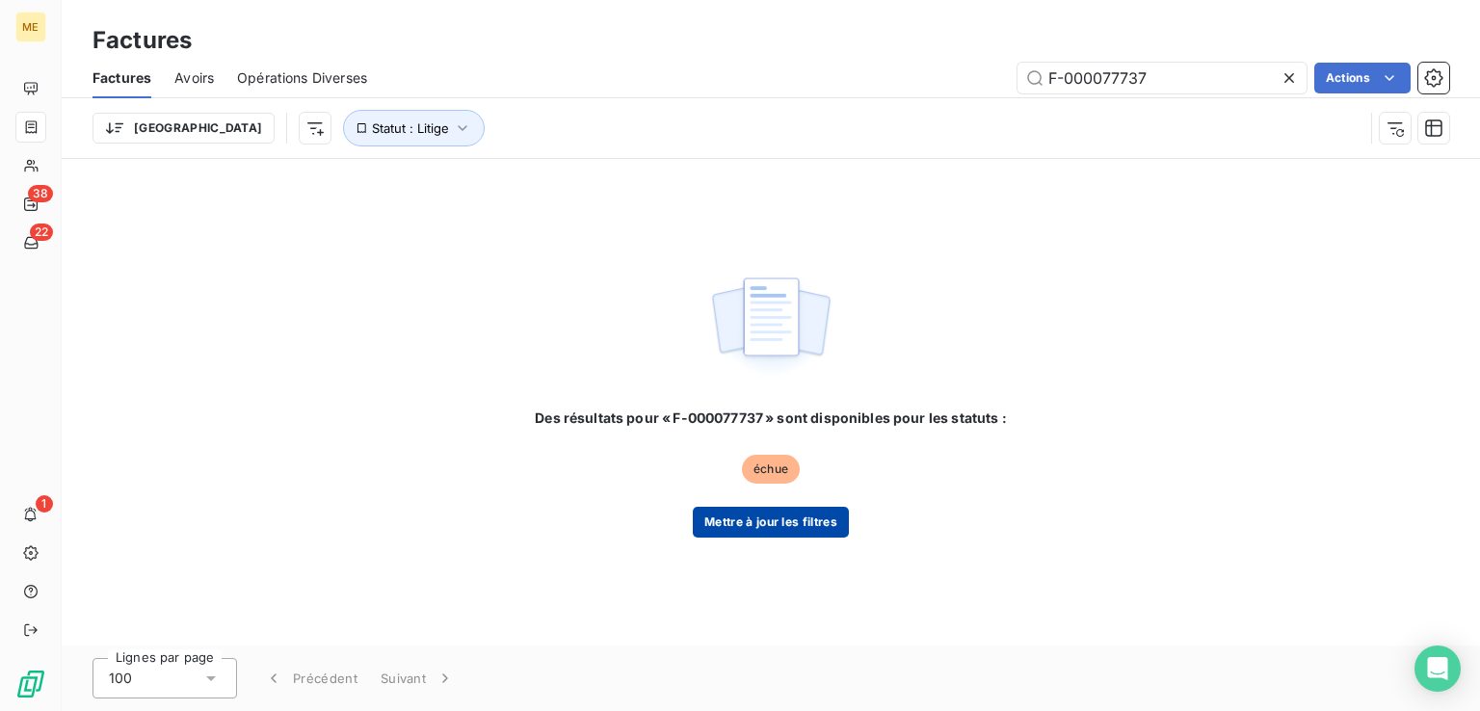
type input "F-000077737"
click at [757, 517] on button "Mettre à jour les filtres" at bounding box center [771, 522] width 156 height 31
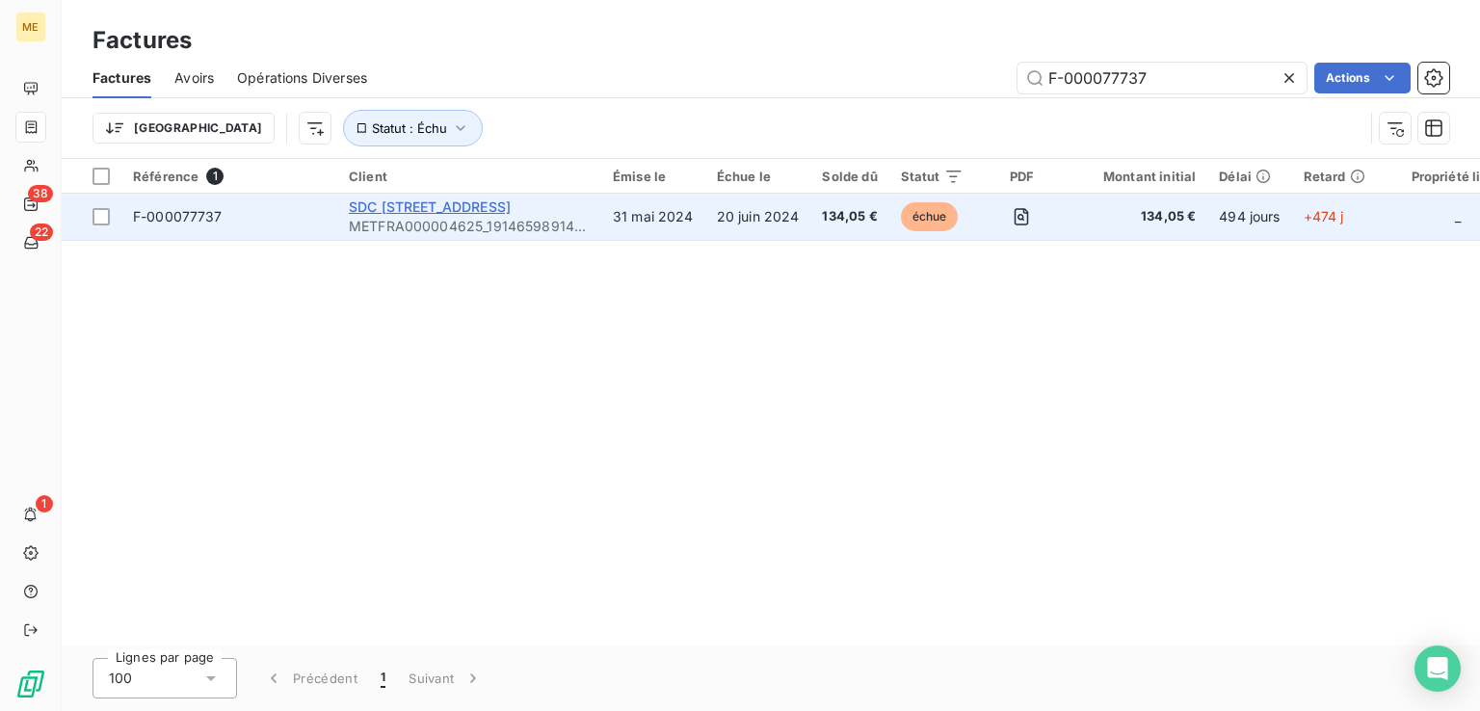
click at [489, 205] on span "SDC [STREET_ADDRESS]" at bounding box center [430, 206] width 162 height 16
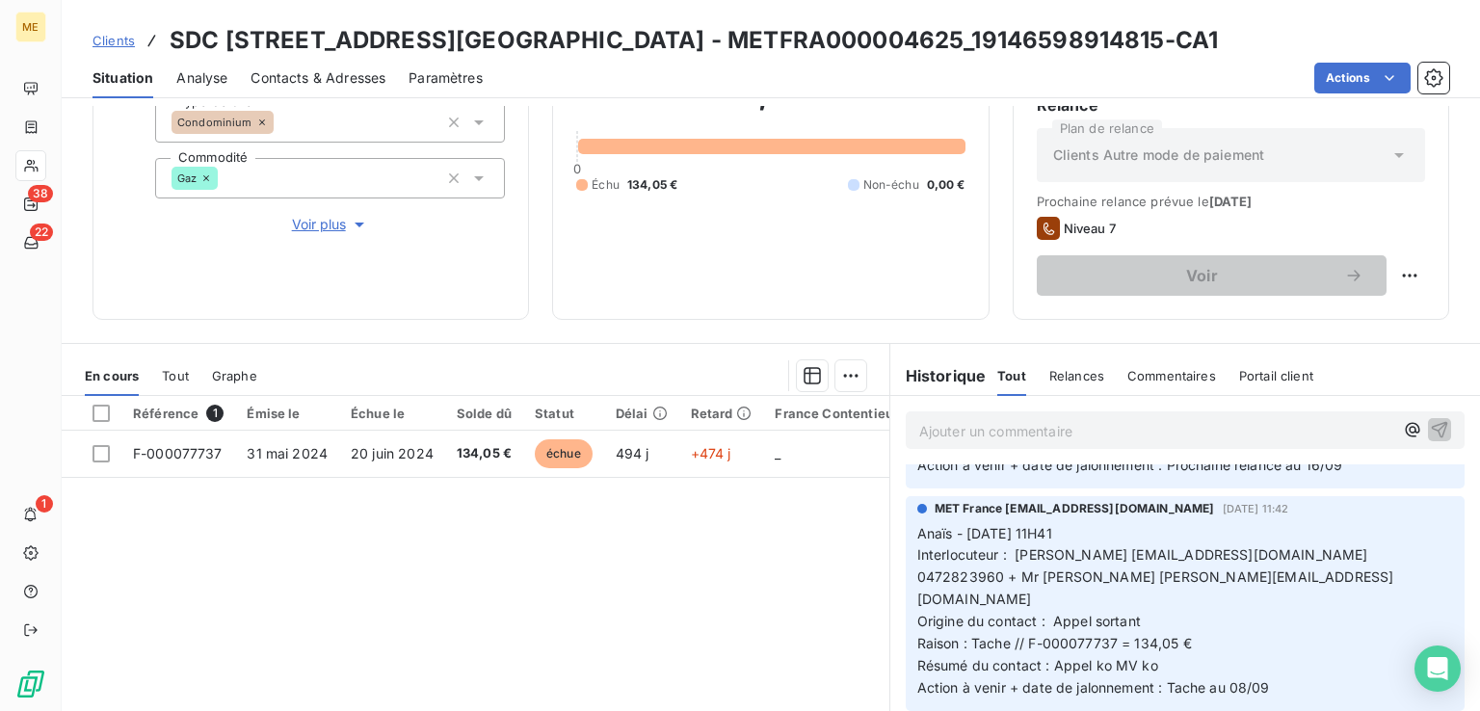
scroll to position [674, 0]
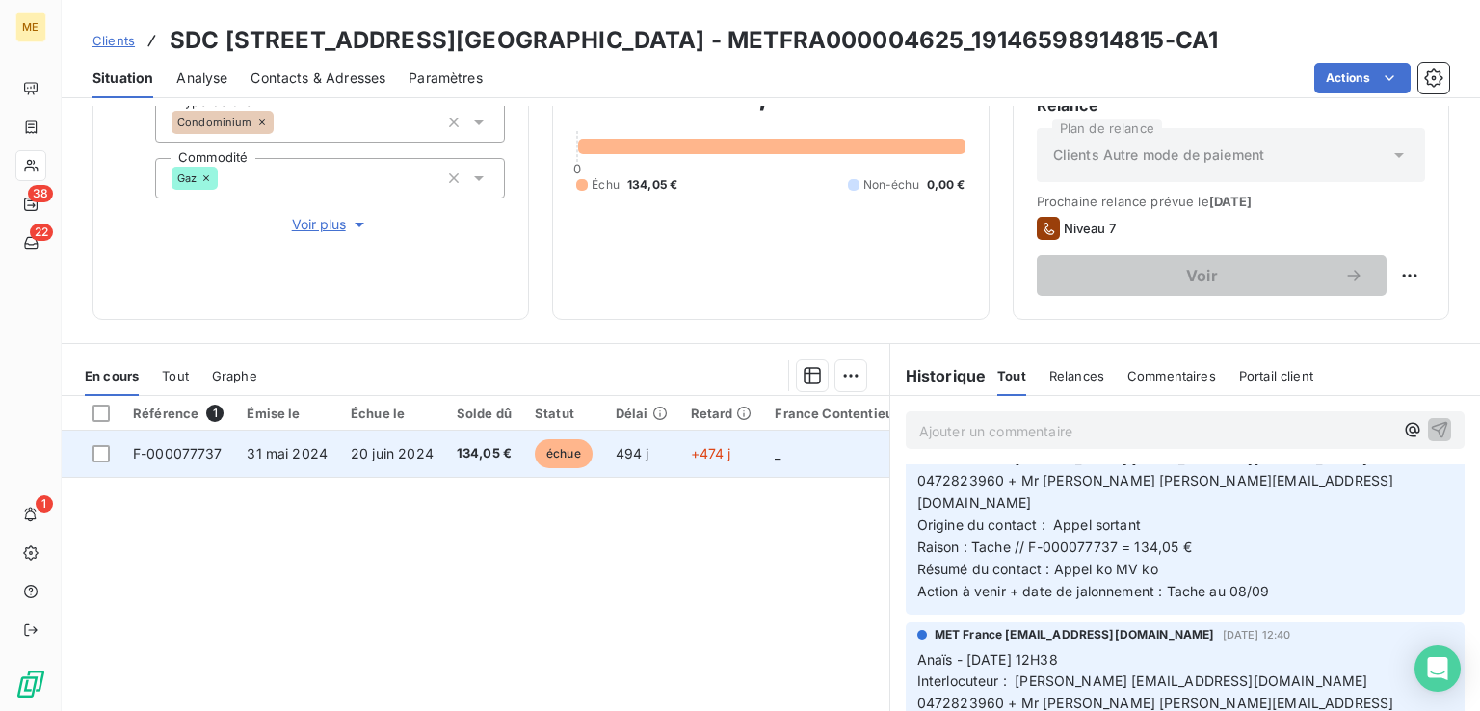
click at [551, 459] on span "échue" at bounding box center [564, 453] width 58 height 29
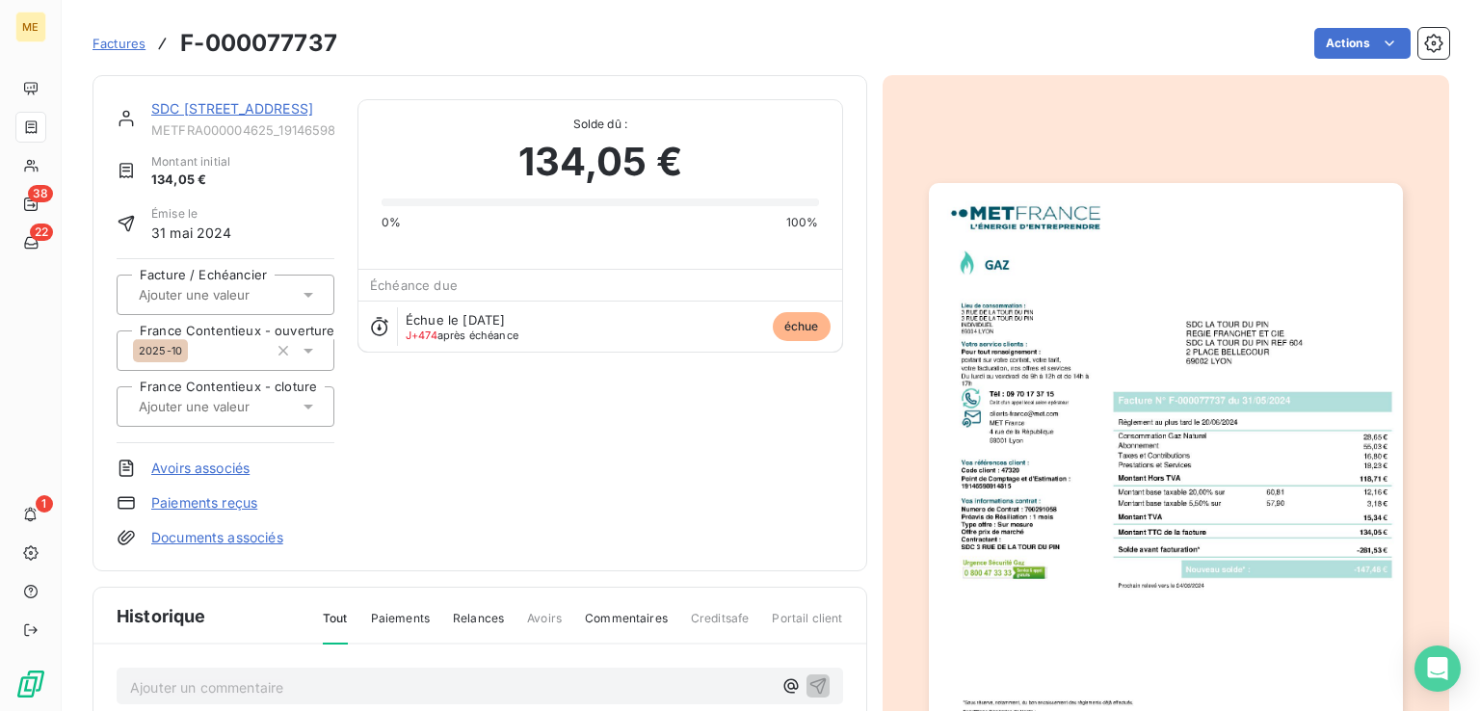
click at [1036, 459] on img "button" at bounding box center [1166, 517] width 474 height 669
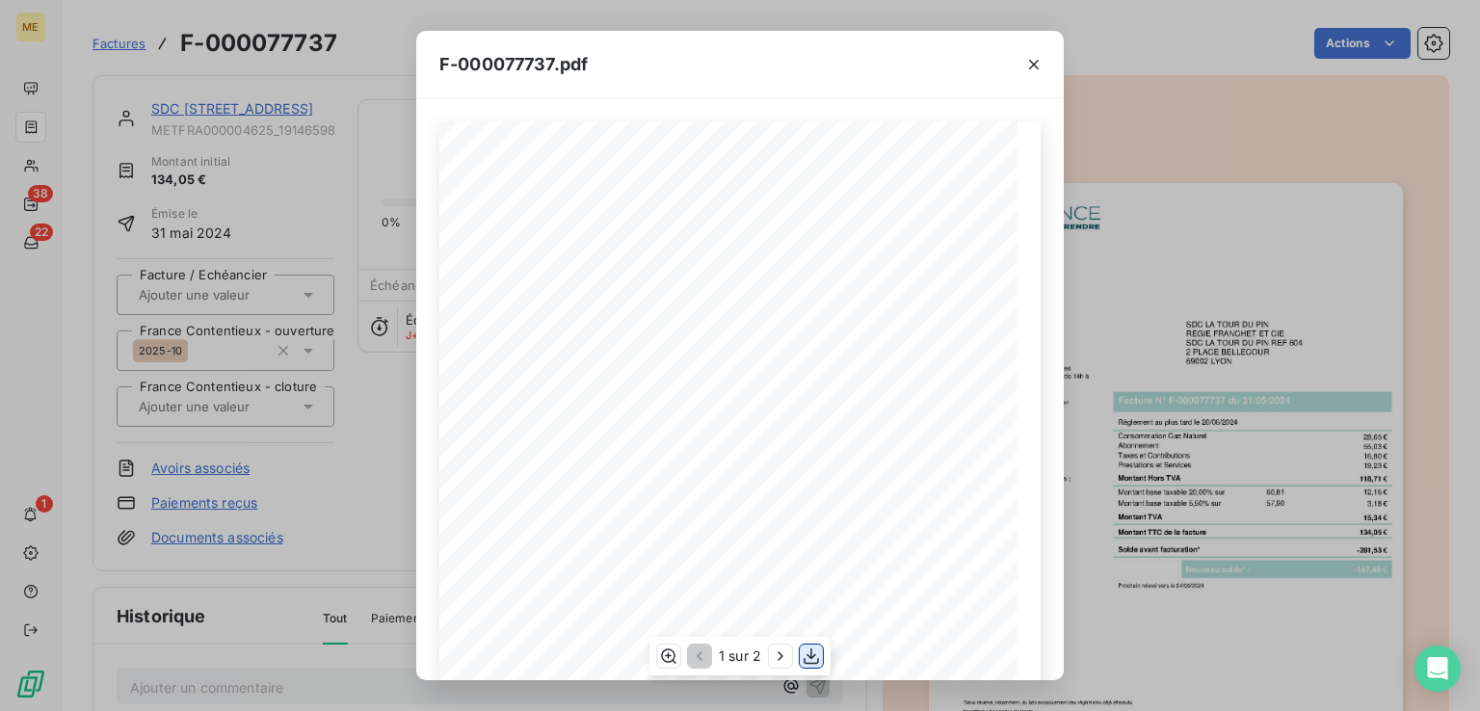
click at [813, 656] on icon "button" at bounding box center [810, 656] width 15 height 16
click at [807, 651] on icon "button" at bounding box center [810, 655] width 19 height 19
click at [808, 656] on icon "button" at bounding box center [810, 656] width 15 height 16
click at [1029, 60] on icon "button" at bounding box center [1034, 65] width 10 height 10
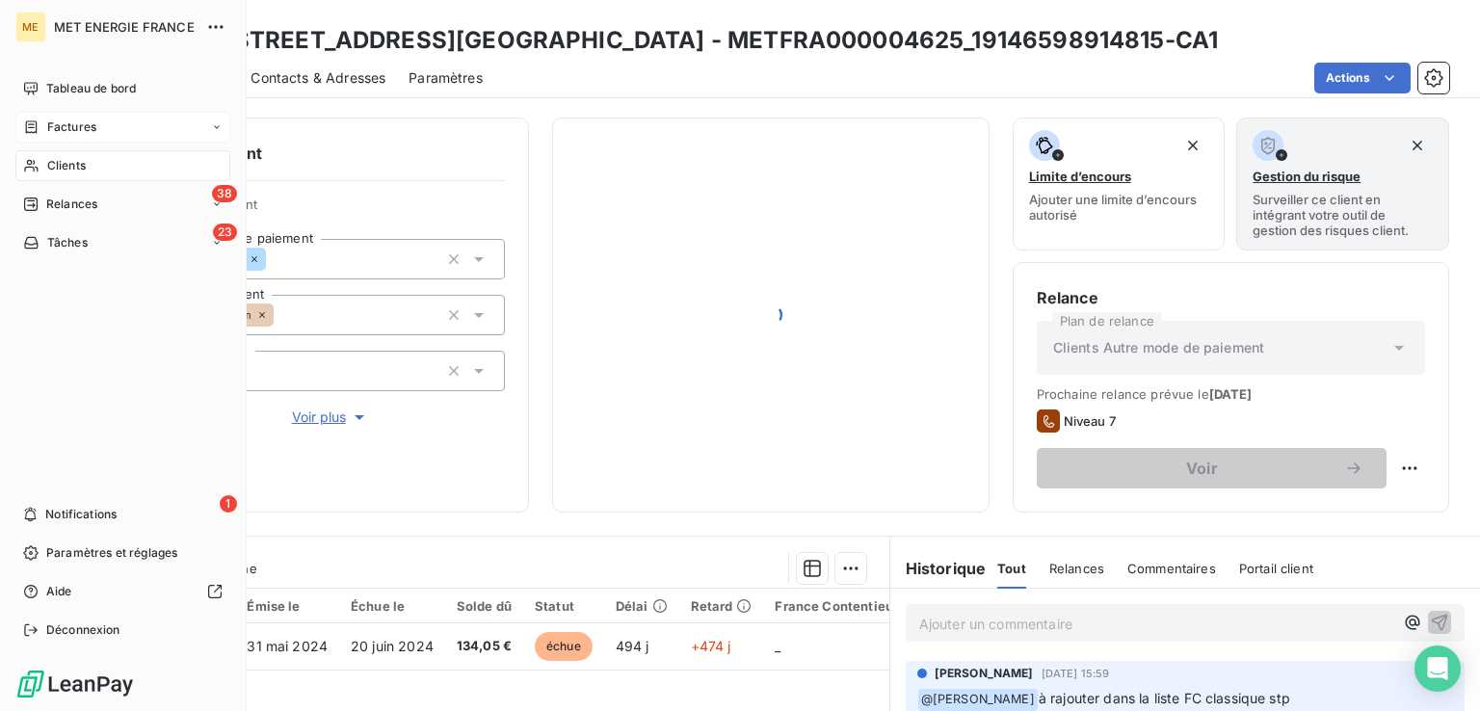
click at [51, 130] on span "Factures" at bounding box center [71, 126] width 49 height 17
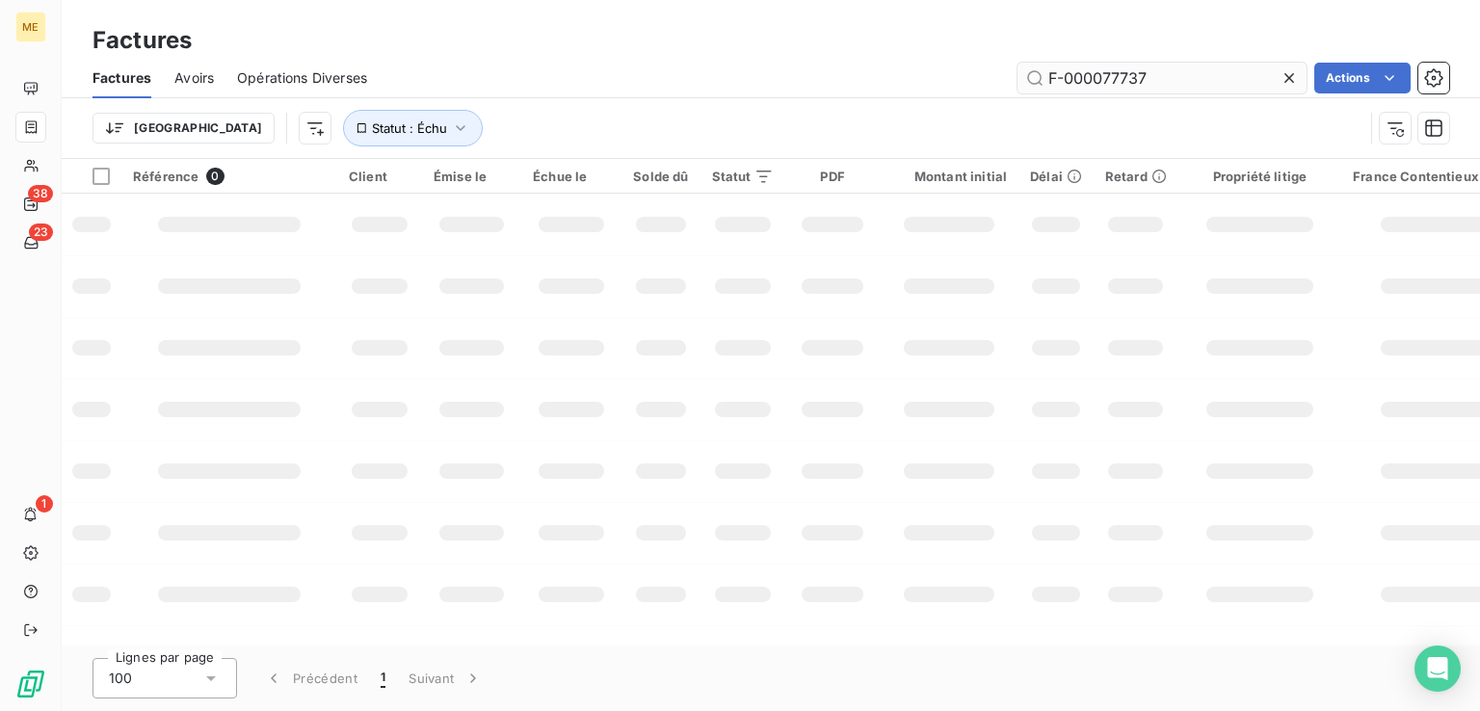
click at [1089, 82] on input "F-000077737" at bounding box center [1161, 78] width 289 height 31
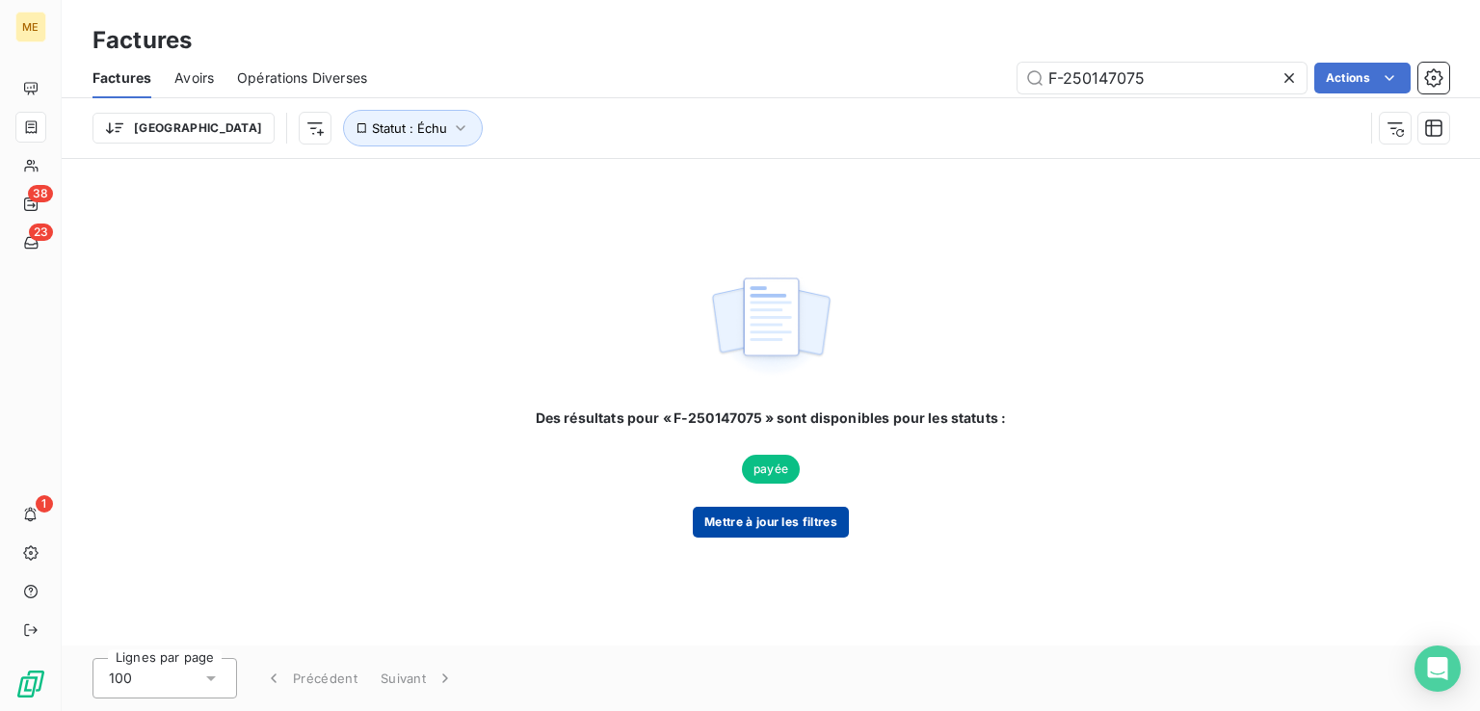
type input "F-250147075"
click at [746, 524] on button "Mettre à jour les filtres" at bounding box center [771, 522] width 156 height 31
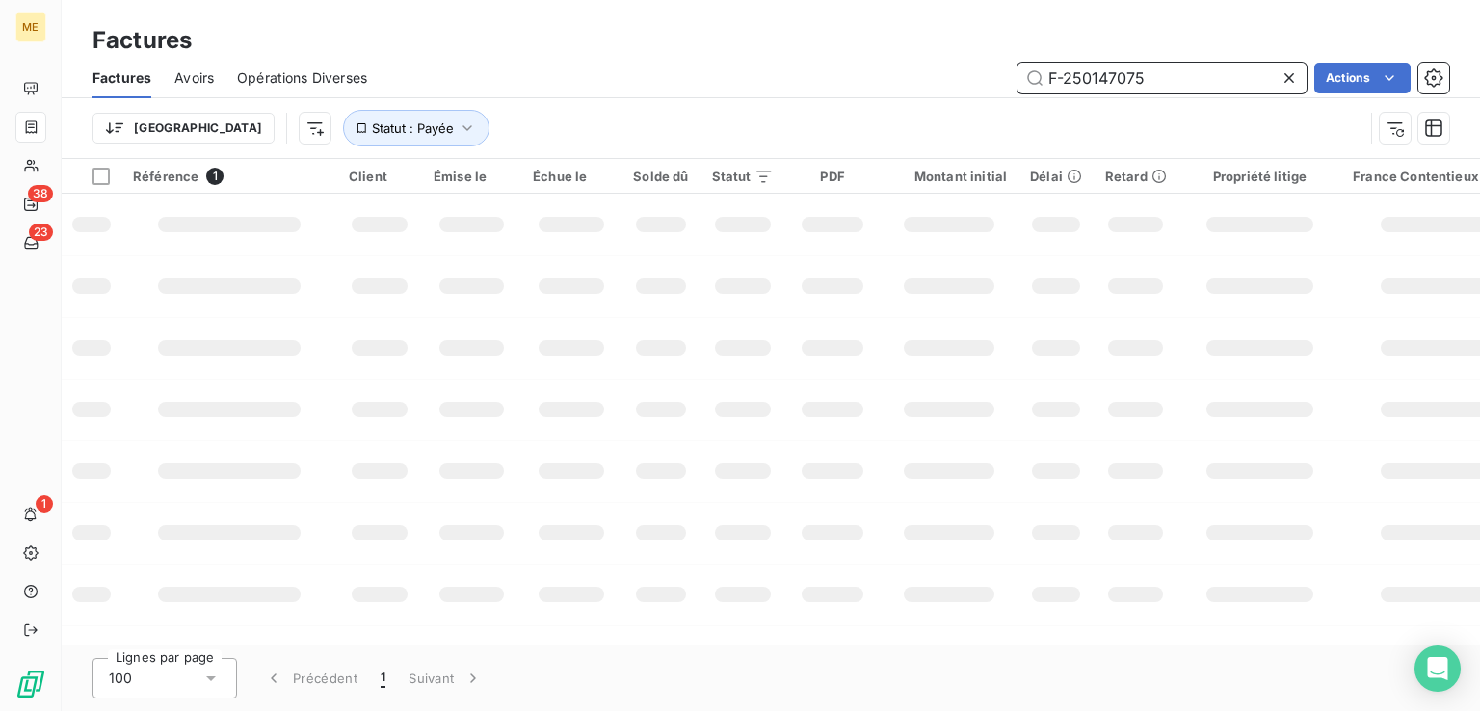
click at [1164, 79] on input "F-250147075" at bounding box center [1161, 78] width 289 height 31
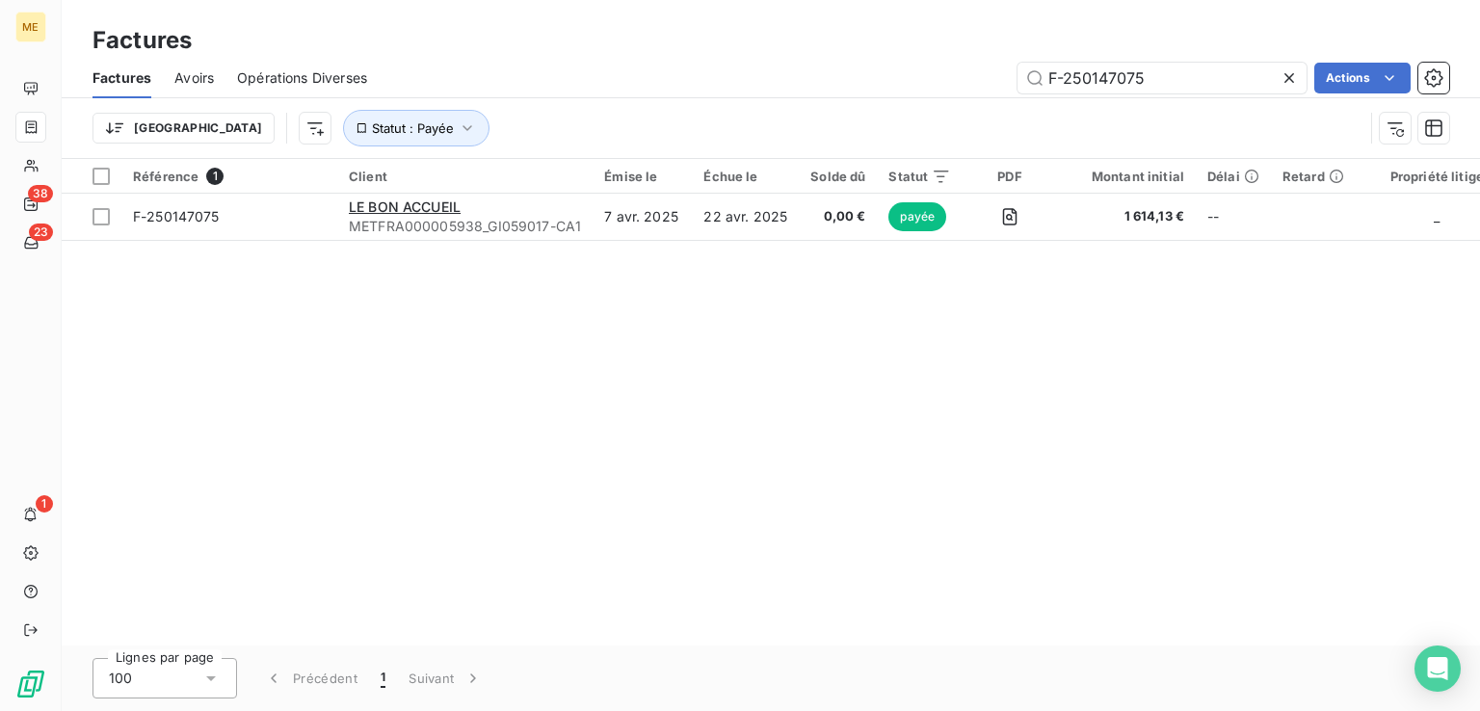
drag, startPoint x: 943, startPoint y: 635, endPoint x: 1212, endPoint y: 641, distance: 268.8
click at [1223, 639] on div "Référence 1 Client Émise le Échue le Solde dû Statut PDF Montant initial Délai …" at bounding box center [771, 402] width 1418 height 486
click at [873, 355] on div "Référence 1 Client Émise le Échue le Solde dû Statut PDF Montant initial Délai …" at bounding box center [771, 402] width 1418 height 486
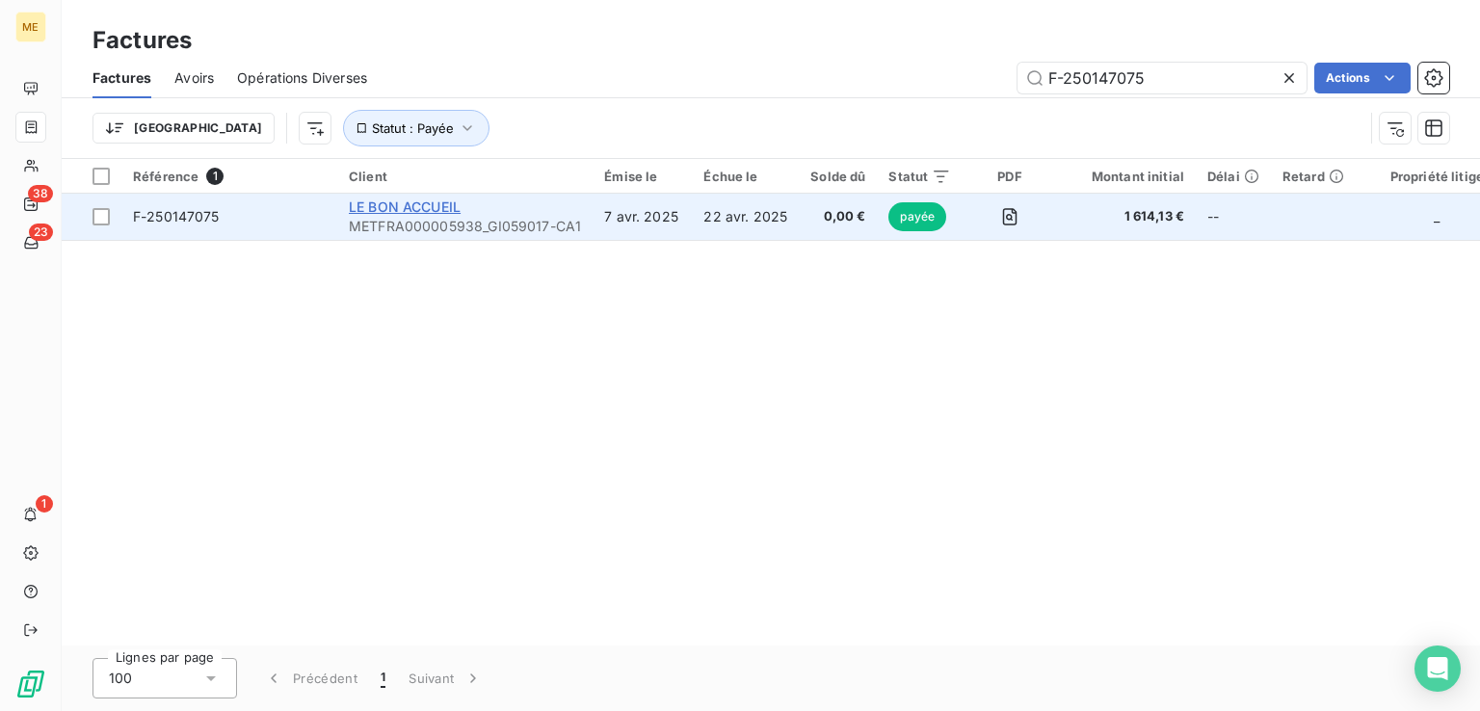
click at [450, 212] on span "LE BON ACCUEIL" at bounding box center [405, 206] width 112 height 16
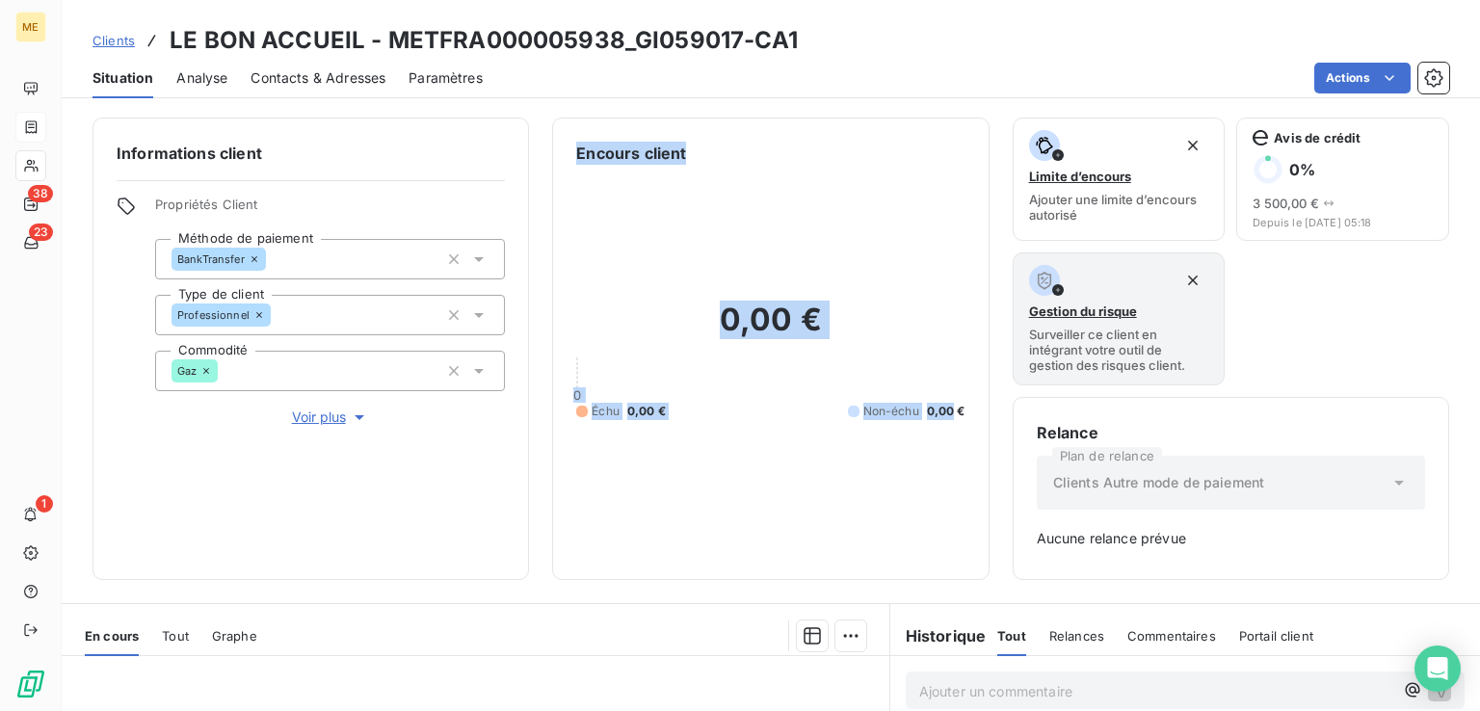
drag, startPoint x: 564, startPoint y: 136, endPoint x: 943, endPoint y: 409, distance: 467.1
click at [943, 409] on div "Encours client 0,00 € 0 Échu 0,00 € Non-échu 0,00 €" at bounding box center [770, 349] width 436 height 462
drag, startPoint x: 821, startPoint y: 398, endPoint x: 755, endPoint y: 444, distance: 80.2
click at [821, 398] on div "0,00 € 0 Échu 0,00 € Non-échu 0,00 €" at bounding box center [770, 360] width 388 height 391
click at [644, 233] on div "0,00 € 0 Échu 0,00 € Non-échu 0,00 €" at bounding box center [770, 360] width 388 height 391
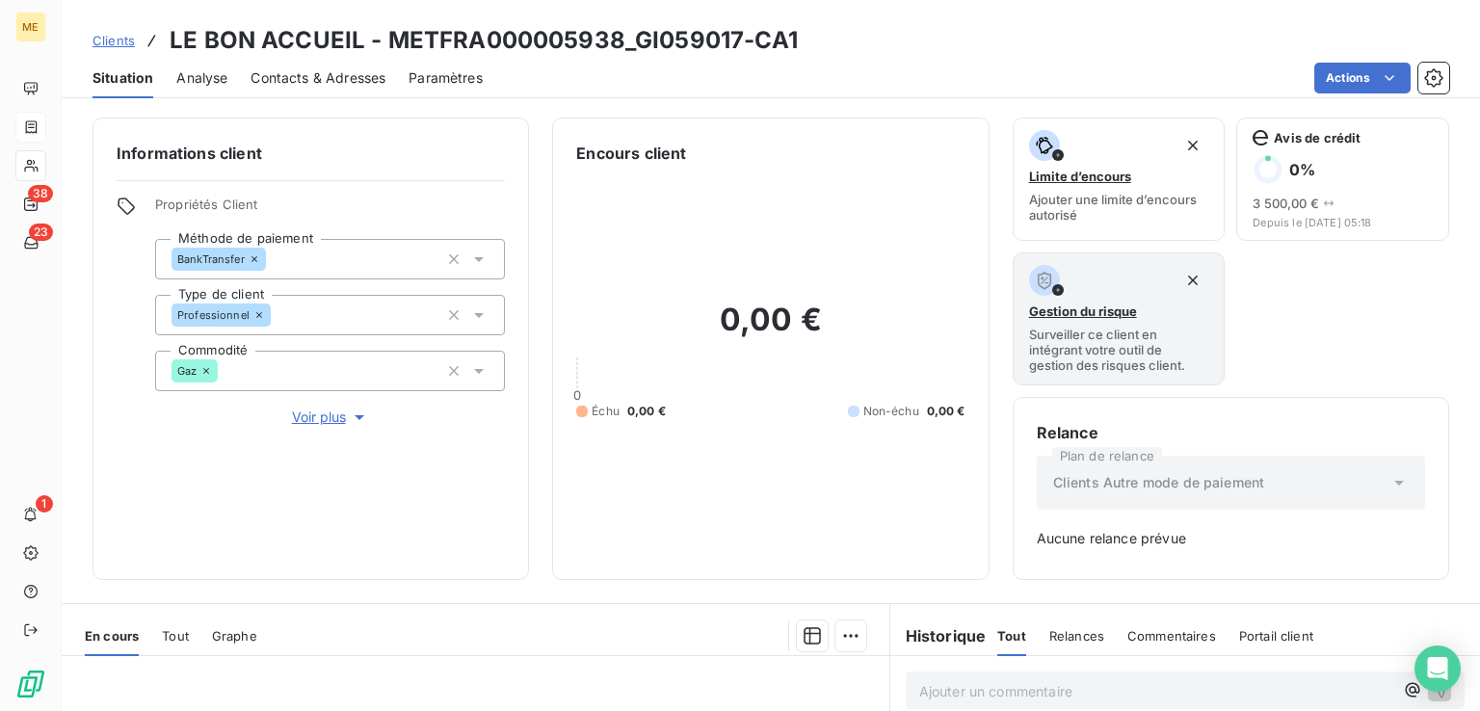
click at [283, 506] on div "Informations client Propriétés Client Méthode de paiement BankTransfer Type de …" at bounding box center [310, 349] width 436 height 462
click at [1315, 240] on div "Avis de crédit 0 % 3 500,00 € Depuis le [DATE] 05:18" at bounding box center [1342, 179] width 213 height 123
